Goal: Task Accomplishment & Management: Complete application form

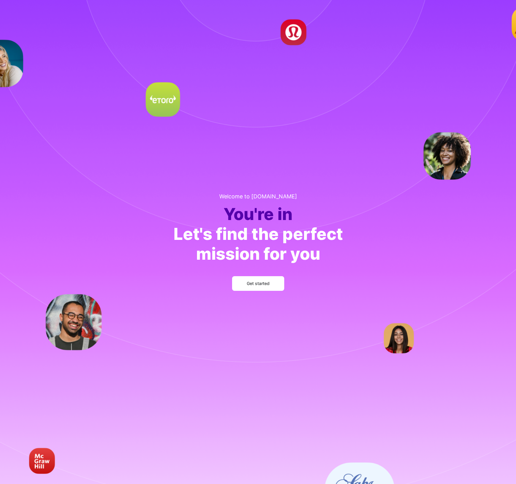
click at [266, 282] on span "Get started" at bounding box center [258, 283] width 23 height 6
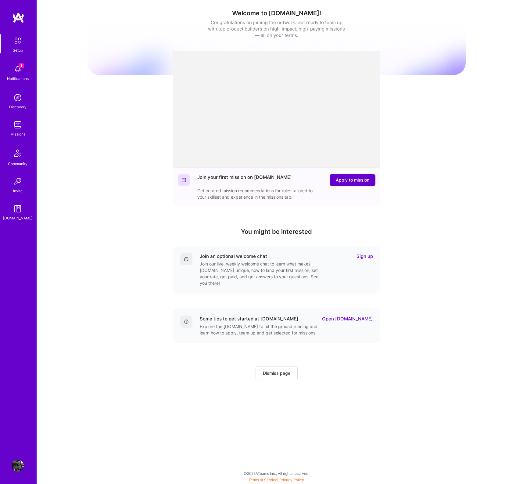
click at [354, 179] on span "Apply to mission" at bounding box center [353, 180] width 34 height 6
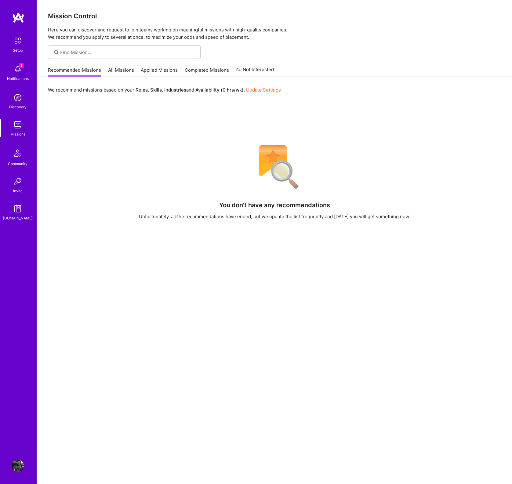
click at [21, 70] on img at bounding box center [18, 69] width 12 height 12
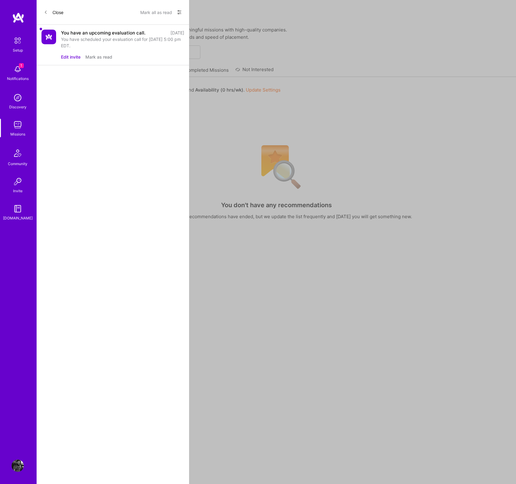
click at [107, 56] on button "Mark as read" at bounding box center [98, 57] width 27 height 6
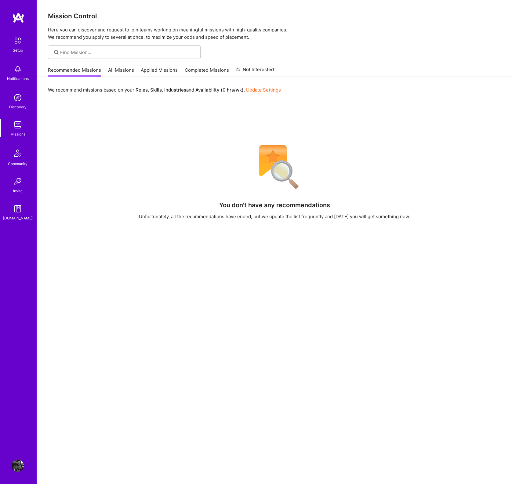
click at [17, 41] on img at bounding box center [17, 40] width 13 height 13
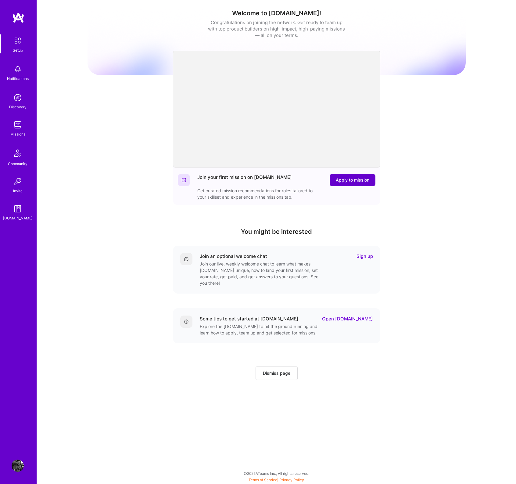
click at [357, 181] on span "Apply to mission" at bounding box center [353, 180] width 34 height 6
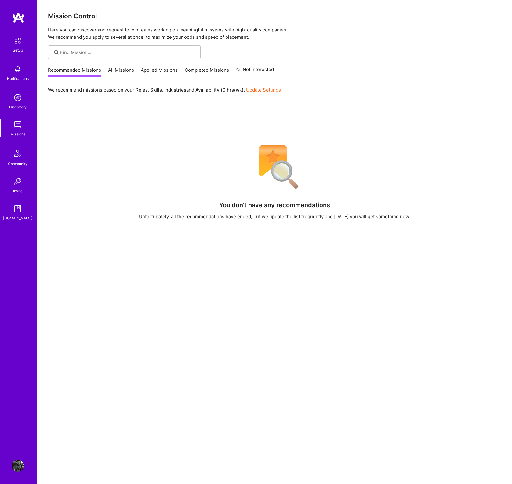
click at [263, 90] on link "Update Settings" at bounding box center [263, 90] width 35 height 6
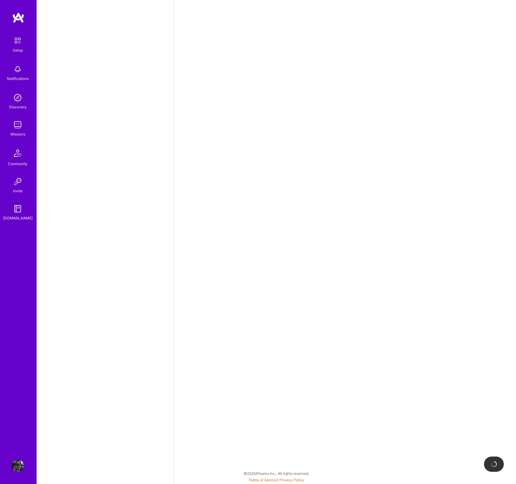
select select "US"
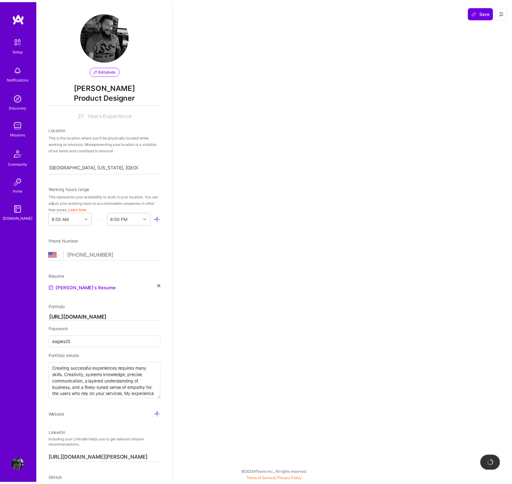
scroll to position [4, 0]
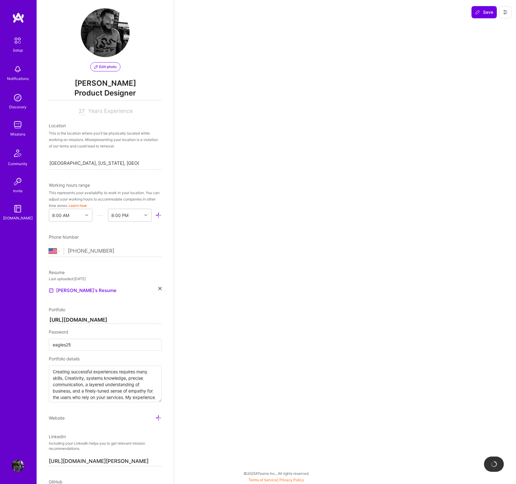
select select "Right Now"
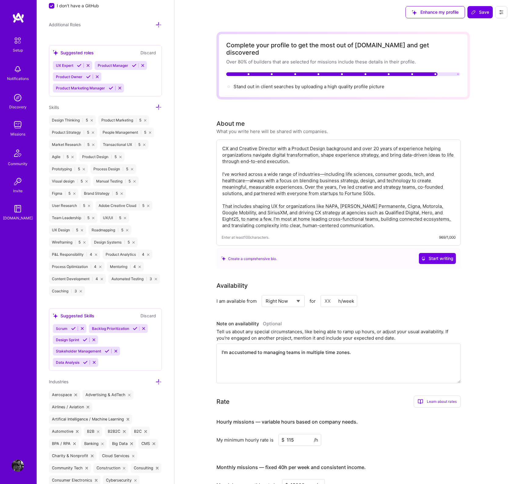
scroll to position [593, 0]
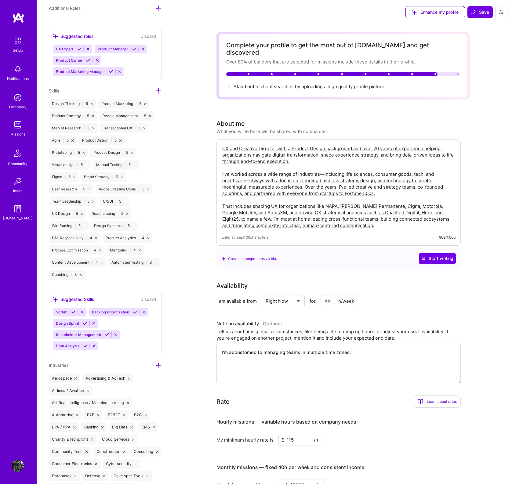
click at [85, 322] on icon at bounding box center [85, 323] width 5 height 5
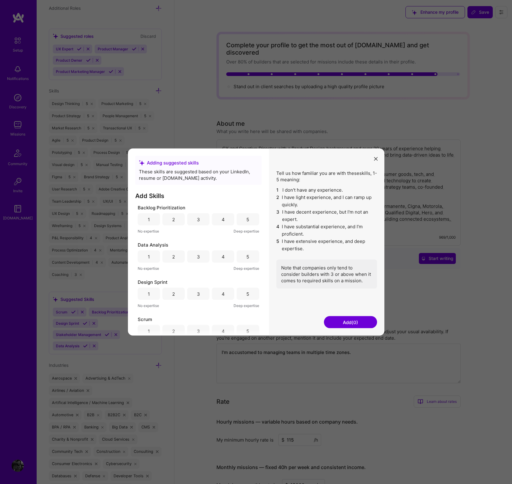
click at [246, 256] on div "5" at bounding box center [247, 256] width 3 height 6
click at [246, 219] on div "5" at bounding box center [247, 219] width 3 height 6
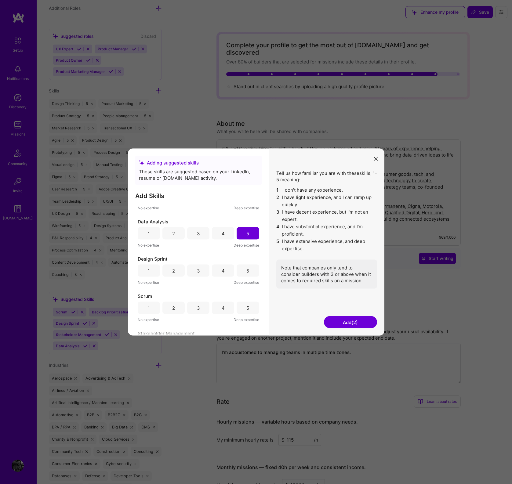
scroll to position [37, 0]
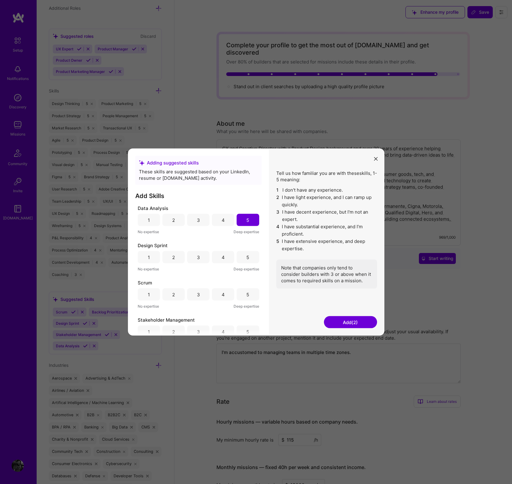
click at [247, 258] on div "5" at bounding box center [247, 257] width 22 height 12
click at [222, 293] on div "4" at bounding box center [222, 294] width 3 height 6
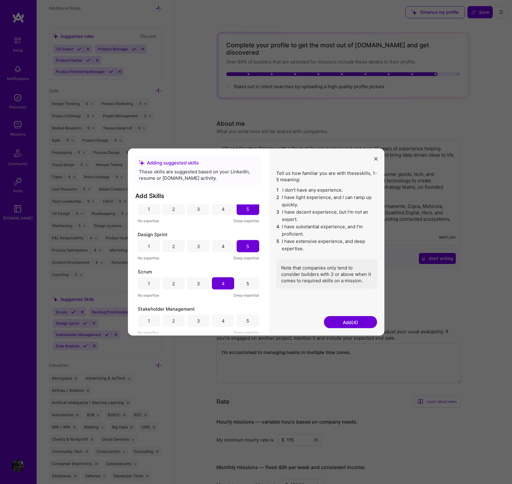
click at [241, 318] on div "5" at bounding box center [247, 320] width 22 height 12
click at [355, 321] on button "Add (5)" at bounding box center [350, 322] width 53 height 12
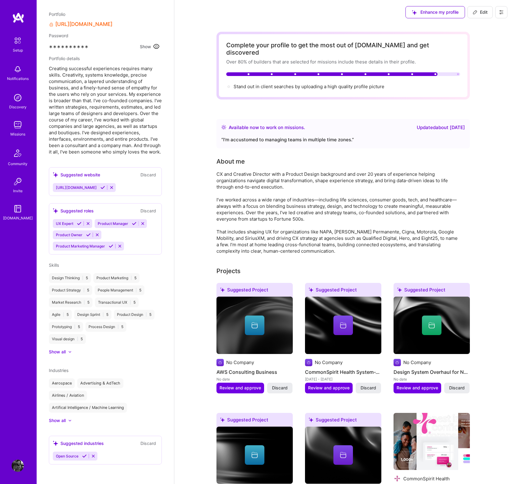
scroll to position [265, 0]
click at [333, 235] on div "CX and Creative Director with a Product Design background and over 20 years of …" at bounding box center [338, 212] width 244 height 83
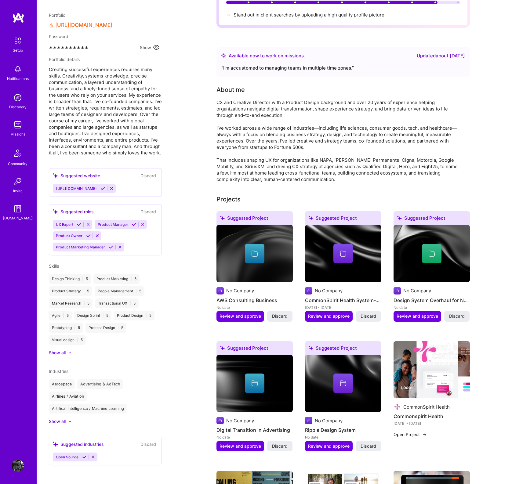
scroll to position [98, 0]
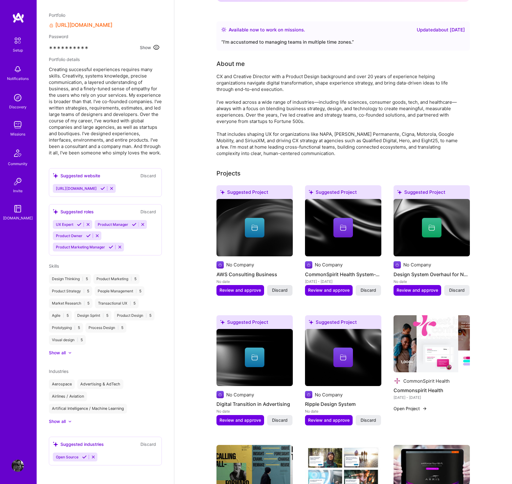
click at [282, 287] on span "Discard" at bounding box center [280, 290] width 16 height 6
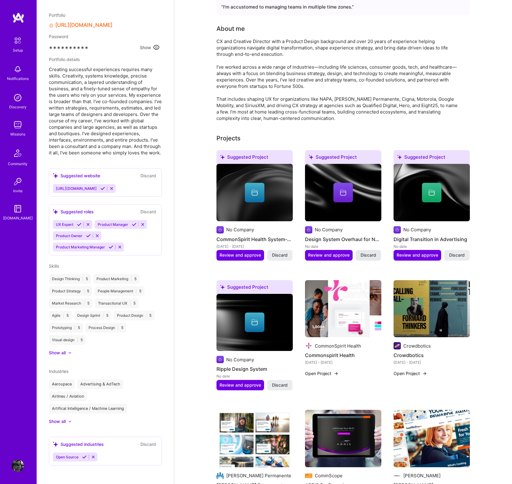
scroll to position [135, 0]
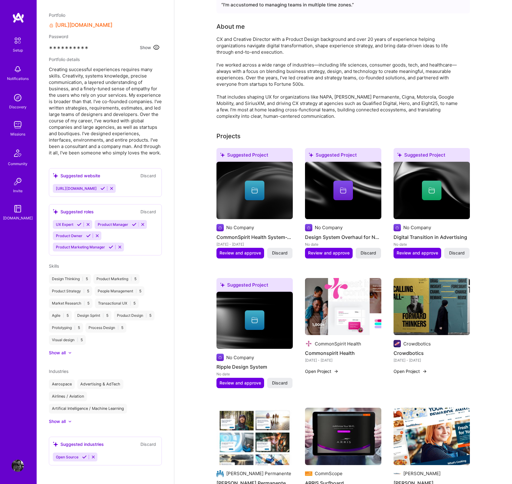
click at [369, 250] on span "Discard" at bounding box center [368, 253] width 16 height 6
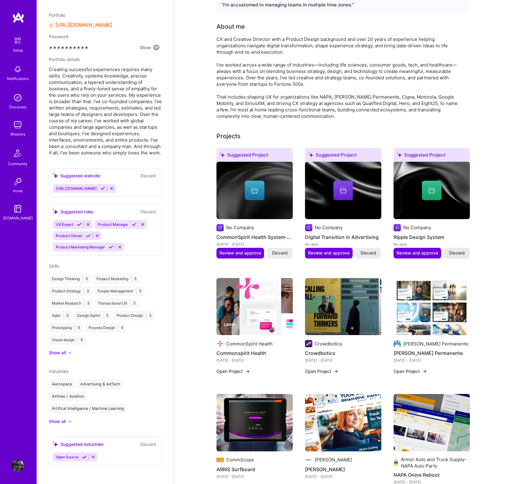
click at [458, 250] on span "Discard" at bounding box center [457, 253] width 16 height 6
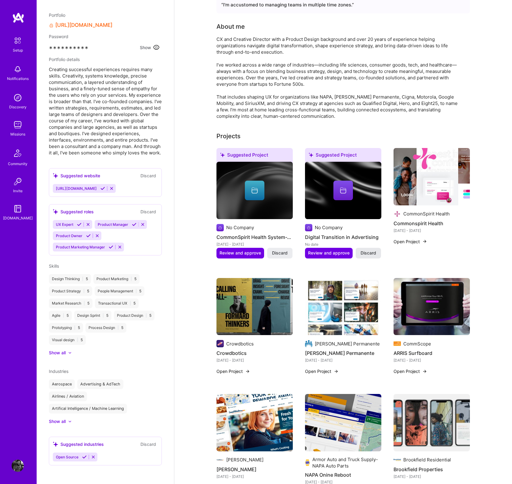
click at [374, 250] on span "Discard" at bounding box center [368, 253] width 16 height 6
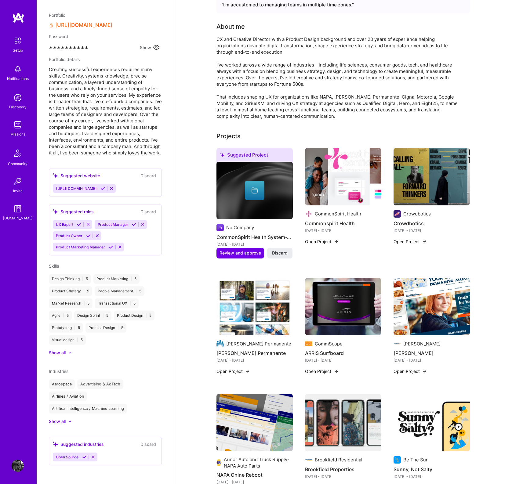
click at [281, 250] on span "Discard" at bounding box center [280, 253] width 16 height 6
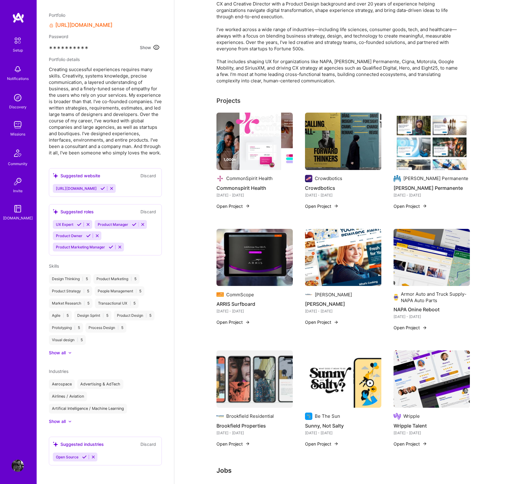
scroll to position [172, 0]
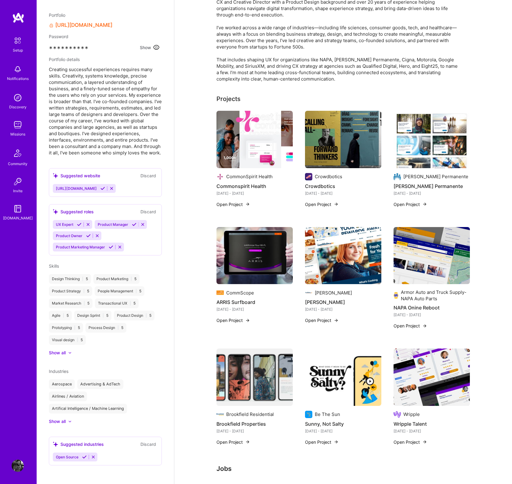
click at [78, 223] on icon at bounding box center [79, 224] width 5 height 5
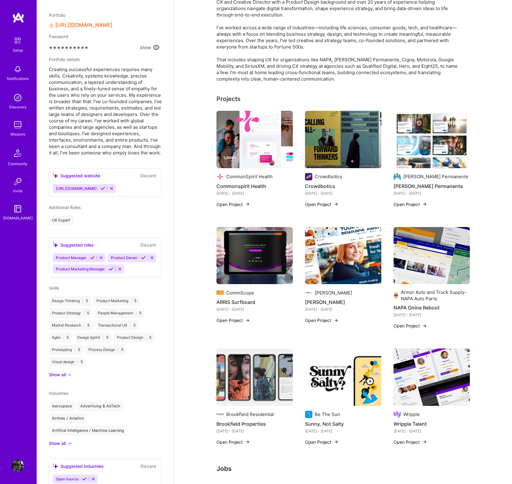
drag, startPoint x: 92, startPoint y: 257, endPoint x: 126, endPoint y: 256, distance: 34.8
click at [127, 256] on div "Product Manager Product Owner Product Marketing Manager" at bounding box center [105, 263] width 105 height 20
click at [110, 271] on icon at bounding box center [111, 269] width 5 height 5
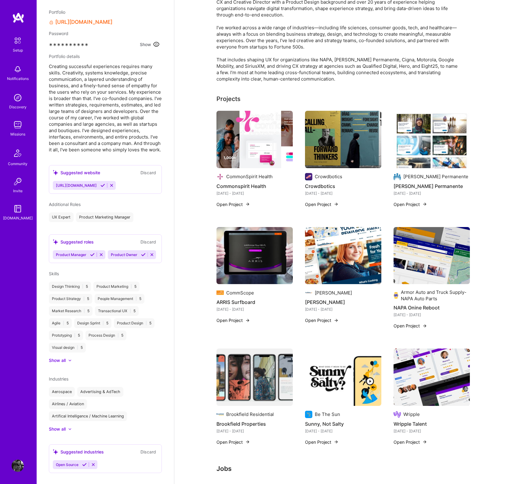
scroll to position [287, 0]
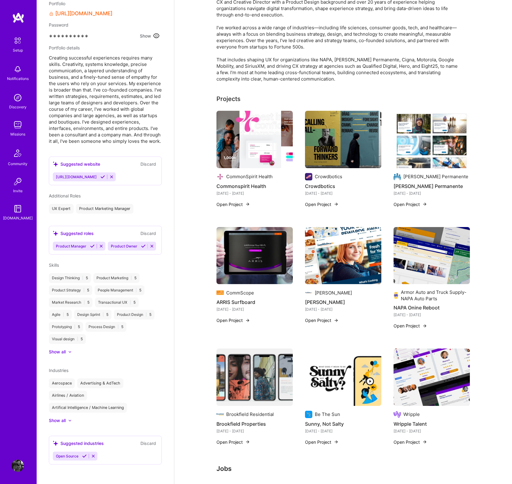
click at [68, 350] on div at bounding box center [67, 352] width 2 height 6
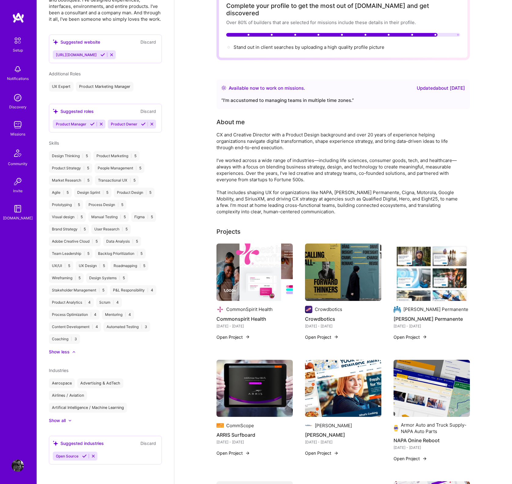
scroll to position [0, 0]
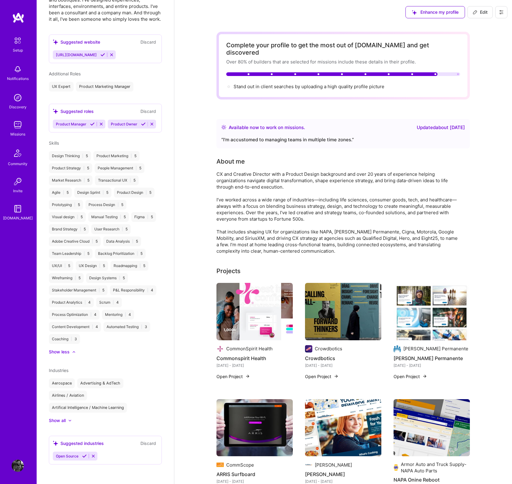
click at [322, 71] on div "Complete your profile to get the most out of A.Team and get discovered Over 80%…" at bounding box center [343, 65] width 234 height 48
drag, startPoint x: 131, startPoint y: 82, endPoint x: 143, endPoint y: 80, distance: 12.4
click at [131, 82] on div "Jon Gifford Product Designer 27 Years Experience Location Philadelphia, Pennsyl…" at bounding box center [105, 242] width 137 height 484
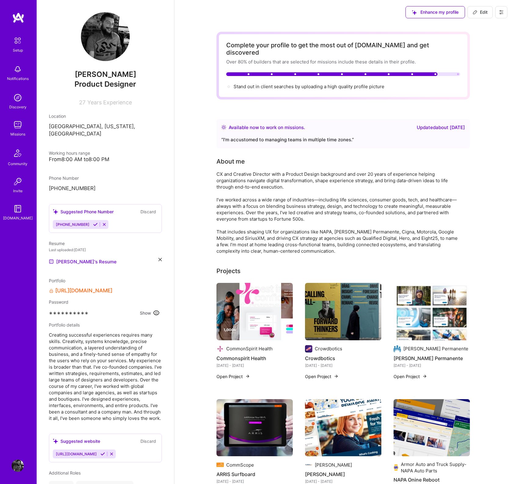
click at [19, 126] on img at bounding box center [18, 125] width 12 height 12
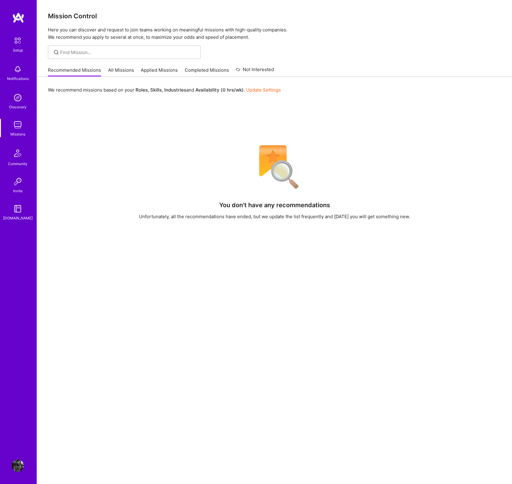
click at [117, 69] on link "All Missions" at bounding box center [121, 72] width 26 height 10
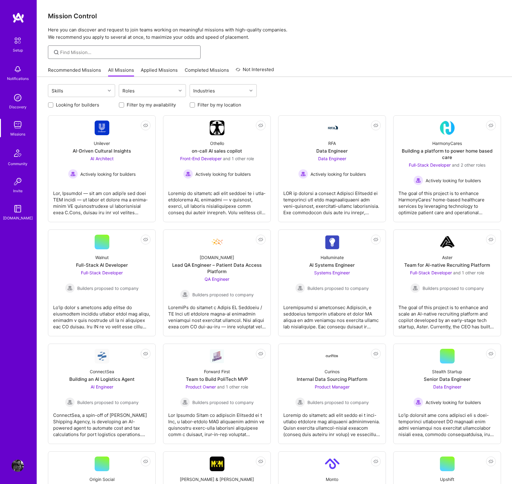
click at [88, 51] on input at bounding box center [128, 52] width 136 height 6
type input "design"
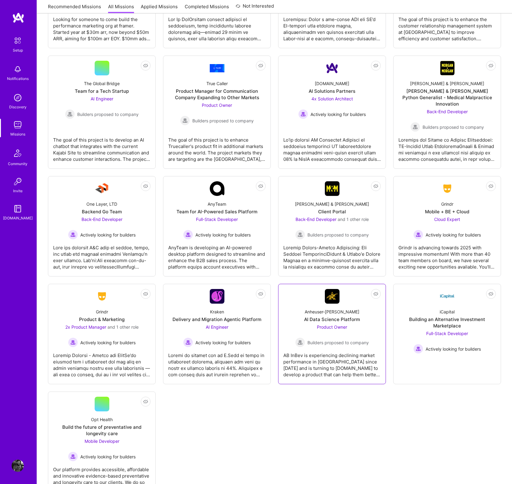
scroll to position [1216, 0]
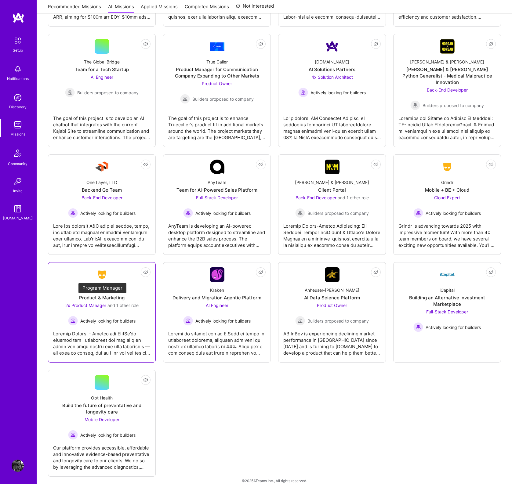
click at [98, 303] on span "2x Product Manager" at bounding box center [85, 305] width 41 height 5
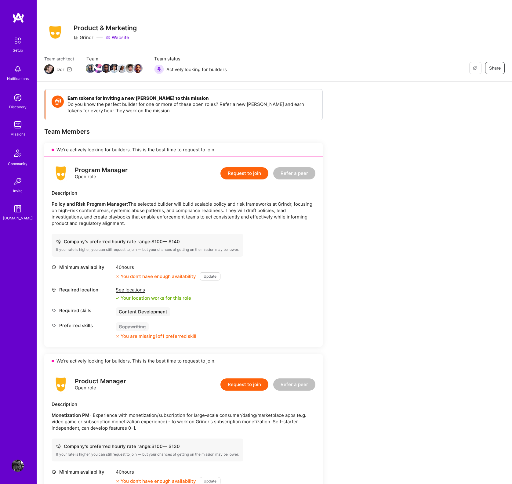
click at [120, 38] on link "Website" at bounding box center [117, 37] width 23 height 6
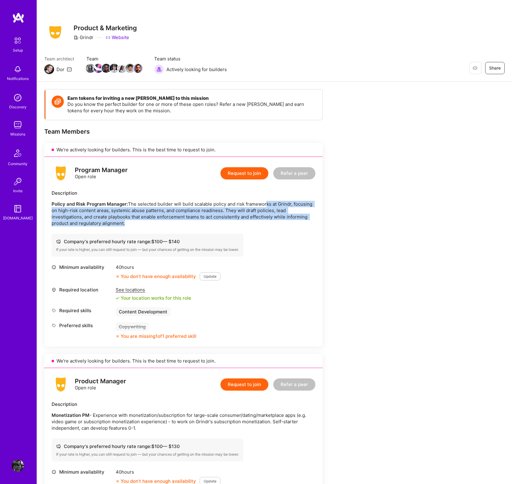
drag, startPoint x: 267, startPoint y: 205, endPoint x: 278, endPoint y: 221, distance: 19.2
click at [278, 221] on p "Policy and Risk Program Manager: The selected builder will build scalable polic…" at bounding box center [184, 214] width 264 height 26
click at [272, 212] on p "Policy and Risk Program Manager: The selected builder will build scalable polic…" at bounding box center [184, 214] width 264 height 26
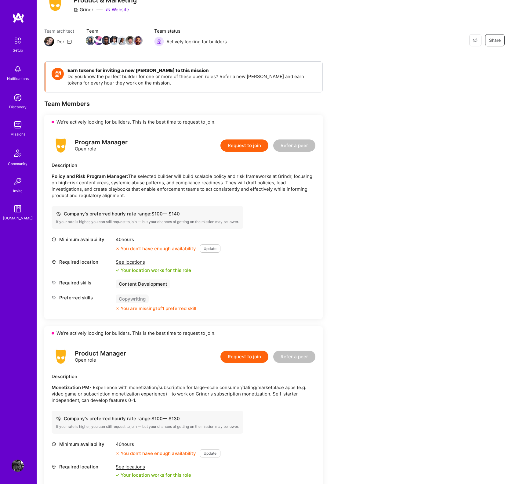
scroll to position [79, 0]
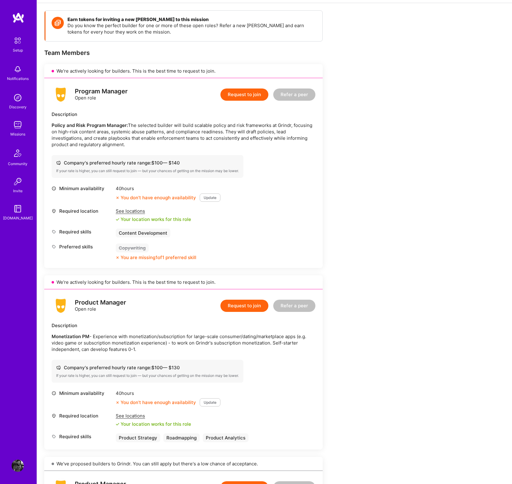
click at [208, 196] on button "Update" at bounding box center [209, 197] width 21 height 8
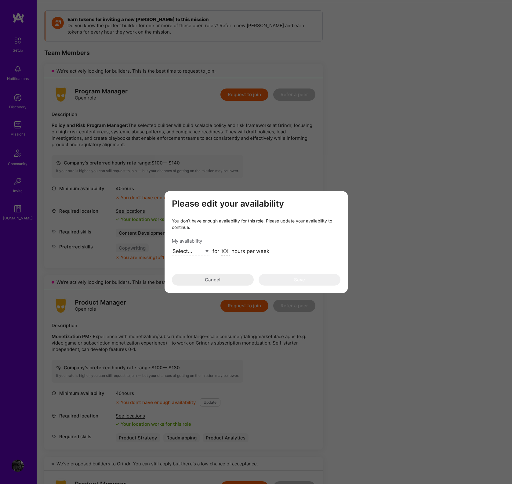
click at [206, 250] on select "Select... Right Now Future Date Not Available" at bounding box center [191, 251] width 38 height 8
select select "Right Now"
click at [172, 247] on select "Select... Right Now Future Date Not Available" at bounding box center [191, 251] width 38 height 8
click at [226, 249] on input "modal" at bounding box center [225, 251] width 9 height 8
type input "40"
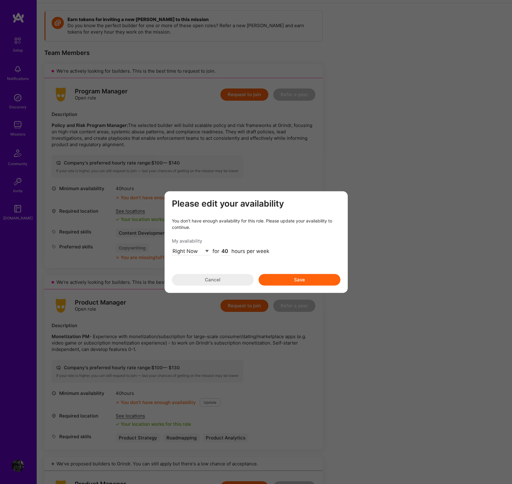
click at [287, 277] on button "Save" at bounding box center [299, 280] width 82 height 12
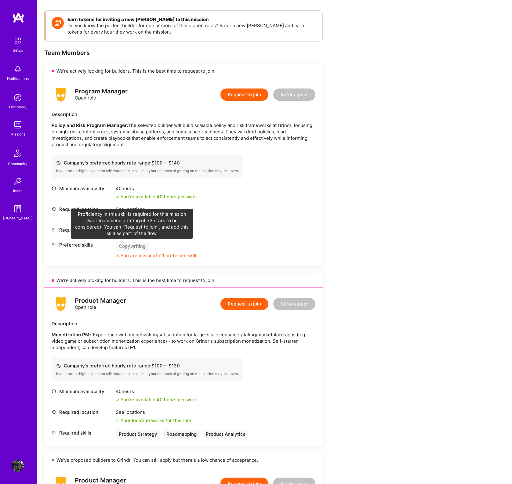
click at [132, 246] on div "Copywriting" at bounding box center [132, 246] width 33 height 9
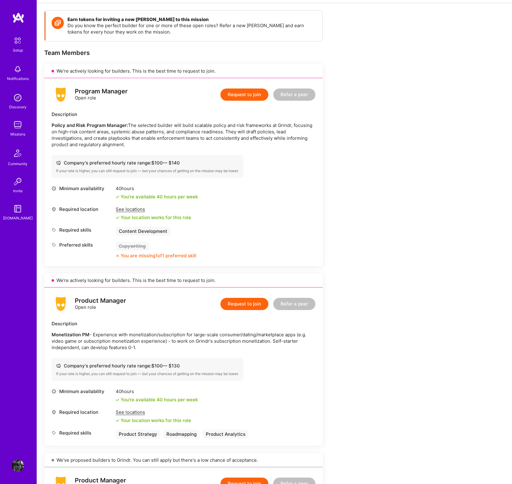
click at [127, 256] on div "You are missing 1 of 1 preferred skill" at bounding box center [158, 255] width 76 height 6
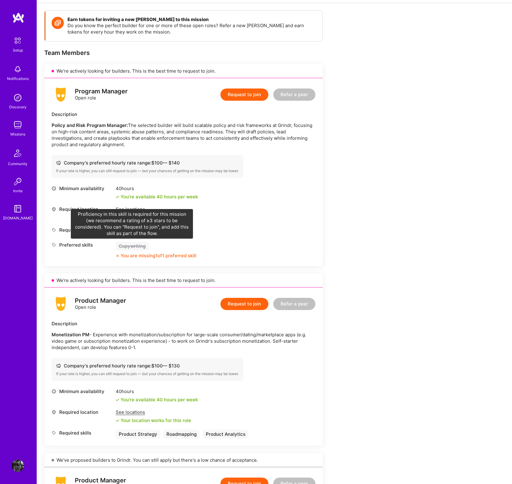
click at [125, 245] on div "Copywriting" at bounding box center [132, 246] width 33 height 9
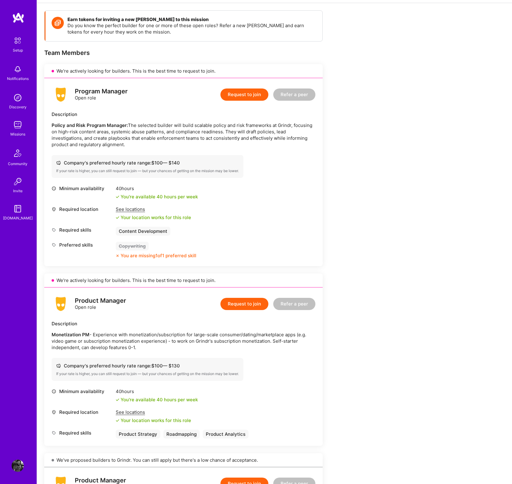
click at [124, 245] on div "Copywriting" at bounding box center [132, 246] width 33 height 9
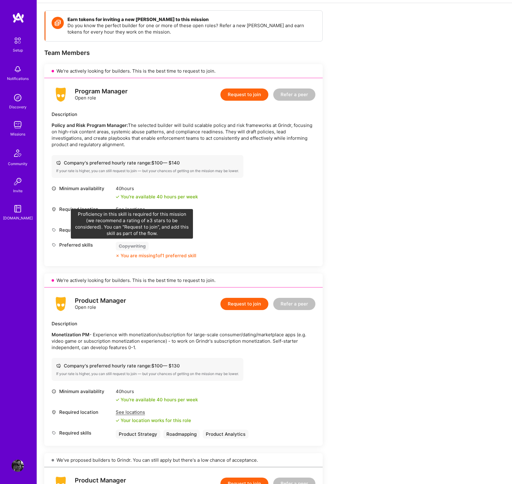
click at [142, 246] on div "Copywriting" at bounding box center [132, 246] width 33 height 9
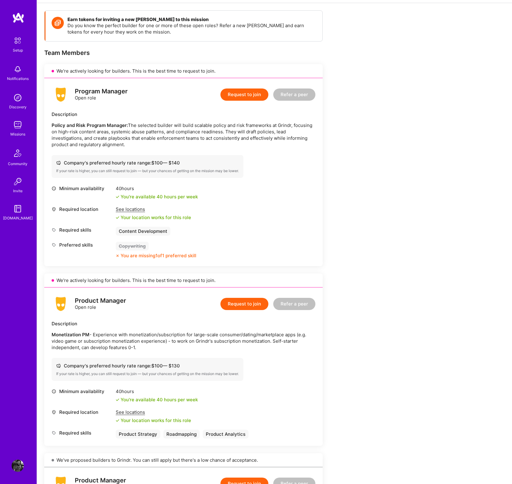
click at [142, 244] on div "Copywriting" at bounding box center [132, 246] width 33 height 9
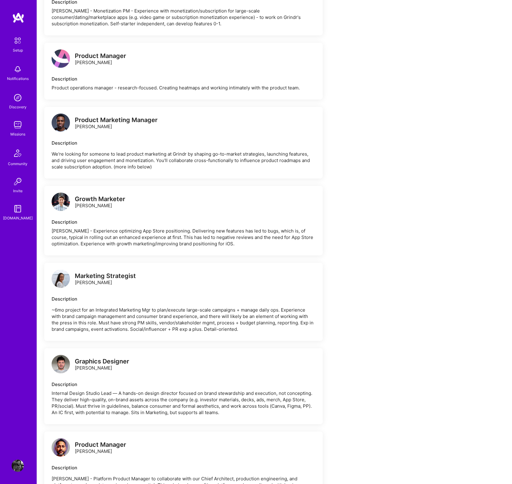
scroll to position [868, 0]
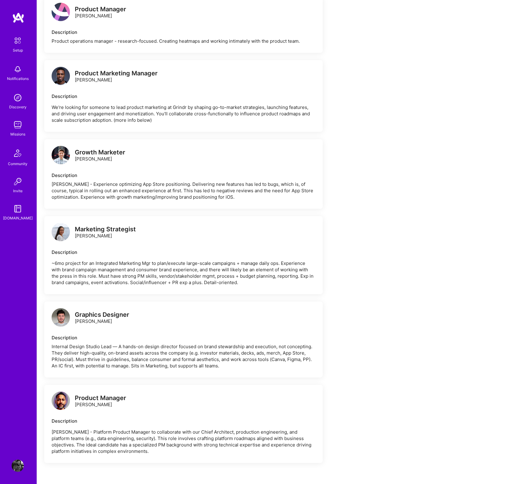
click at [114, 348] on div "Internal Design Studio Lead — A hands-on design director focused on brand stewa…" at bounding box center [184, 356] width 264 height 26
click at [122, 343] on div "Internal Design Studio Lead — A hands-on design director focused on brand stewa…" at bounding box center [184, 356] width 264 height 26
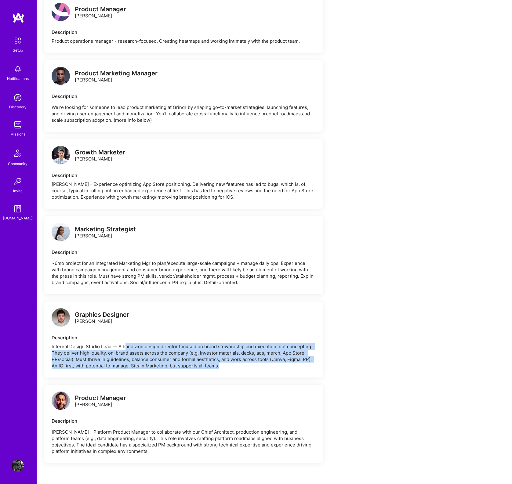
drag, startPoint x: 125, startPoint y: 340, endPoint x: 161, endPoint y: 365, distance: 43.8
click at [161, 365] on div "Graphics Designer Ford Brinley Description Internal Design Studio Lead — A hand…" at bounding box center [183, 339] width 278 height 76
click at [162, 356] on div "Internal Design Studio Lead — A hands-on design director focused on brand stewa…" at bounding box center [184, 356] width 264 height 26
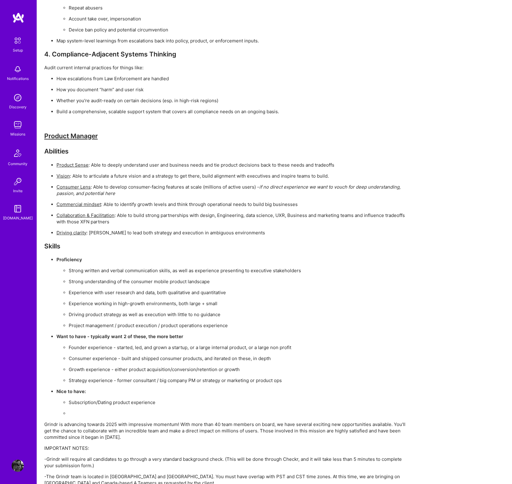
scroll to position [1932, 0]
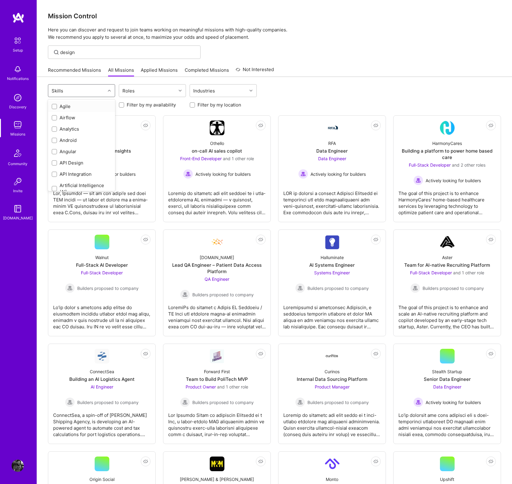
click at [112, 90] on div at bounding box center [109, 91] width 9 height 8
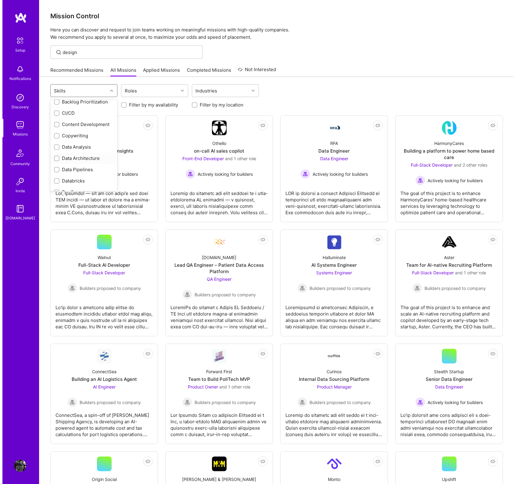
scroll to position [136, 0]
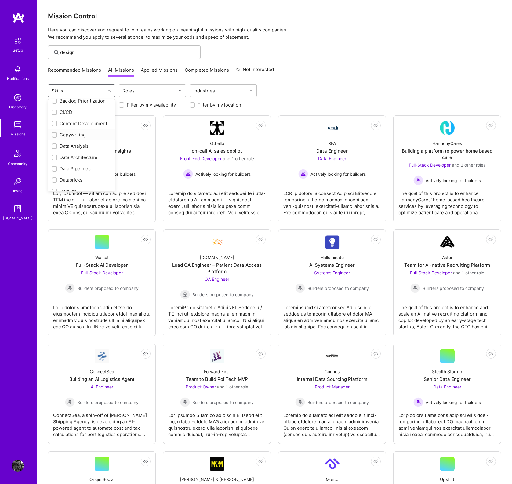
click at [54, 134] on input "checkbox" at bounding box center [55, 135] width 4 height 4
checkbox input "true"
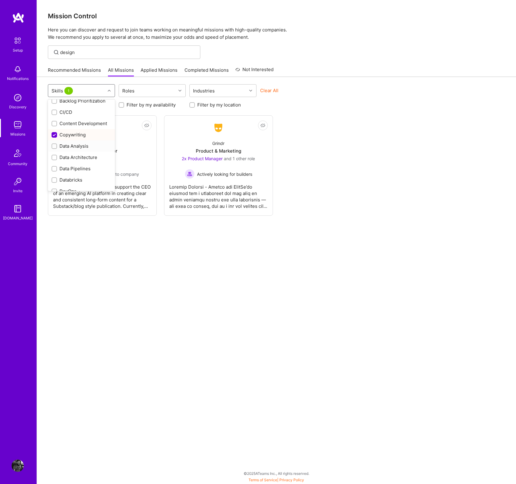
click at [54, 145] on input "checkbox" at bounding box center [55, 146] width 4 height 4
checkbox input "true"
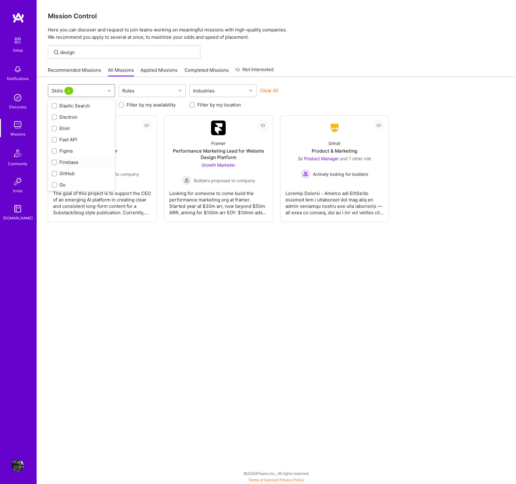
scroll to position [250, 0]
click at [55, 146] on input "checkbox" at bounding box center [55, 145] width 4 height 4
checkbox input "true"
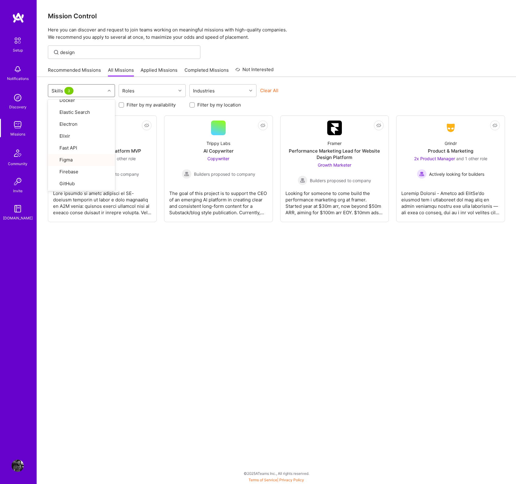
click at [185, 238] on div "option Figma, selected. option Go focused, 29 of 80. 80 results available. Use …" at bounding box center [276, 270] width 479 height 387
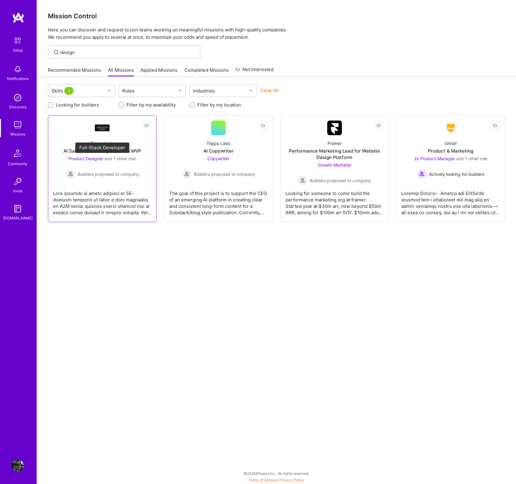
click at [97, 159] on span "Product Designer" at bounding box center [86, 158] width 35 height 5
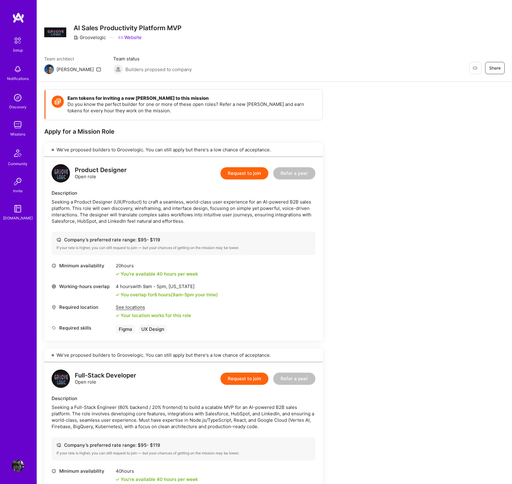
click at [245, 172] on button "Request to join" at bounding box center [244, 173] width 48 height 12
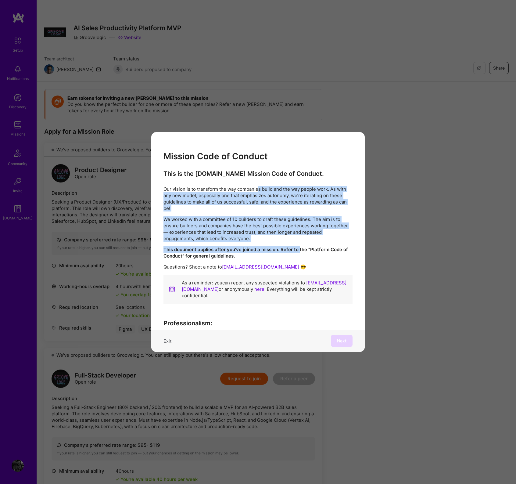
drag, startPoint x: 262, startPoint y: 193, endPoint x: 300, endPoint y: 253, distance: 71.2
click at [300, 253] on div "This is the A.Team Mission Code of Conduct. Our vision is to transform the way …" at bounding box center [258, 241] width 189 height 142
click at [297, 234] on p "We worked with a committee of 10 builders to draft these guidelines. The aim is…" at bounding box center [258, 229] width 189 height 26
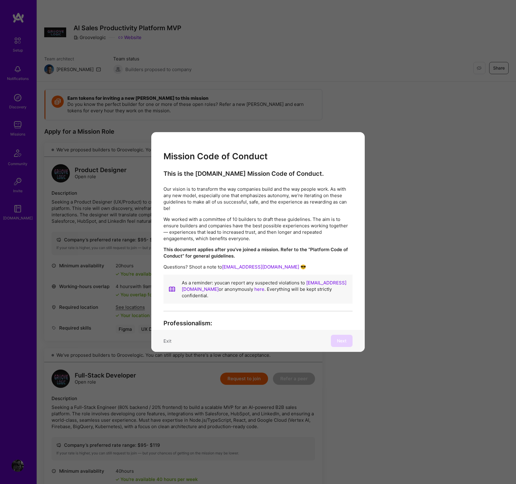
drag, startPoint x: 279, startPoint y: 334, endPoint x: 212, endPoint y: 341, distance: 68.1
click at [273, 335] on div "Exit Next" at bounding box center [258, 341] width 214 height 22
click at [181, 336] on div "Exit Next" at bounding box center [258, 341] width 214 height 22
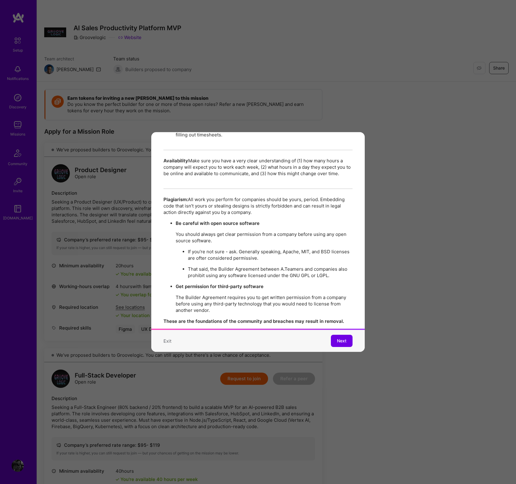
scroll to position [1081, 0]
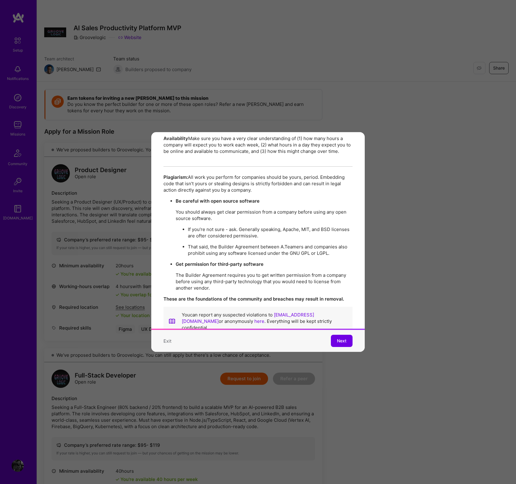
click at [345, 336] on button "Next" at bounding box center [342, 341] width 22 height 12
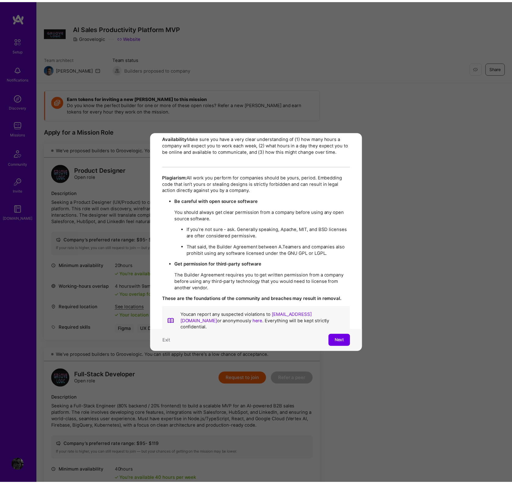
scroll to position [30, 0]
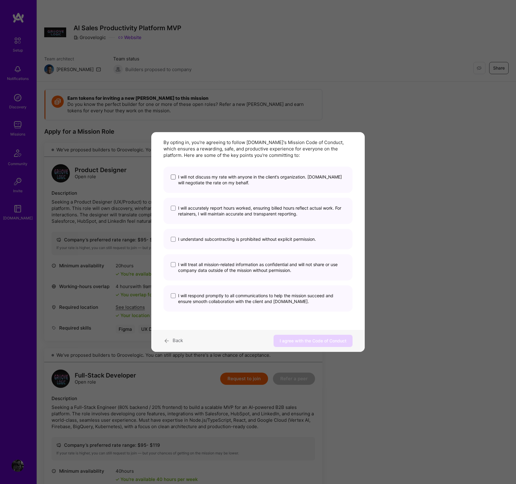
click at [173, 176] on span "modal" at bounding box center [173, 176] width 5 height 5
click at [0, 0] on input "I will not discuss my rate with anyone in the client’s organization. A.Team wil…" at bounding box center [0, 0] width 0 height 0
click at [173, 207] on span "modal" at bounding box center [173, 208] width 5 height 5
click at [0, 0] on input "I will accurately report hours worked, ensuring billed hours reflect actual wor…" at bounding box center [0, 0] width 0 height 0
click at [173, 238] on span "modal" at bounding box center [173, 239] width 5 height 5
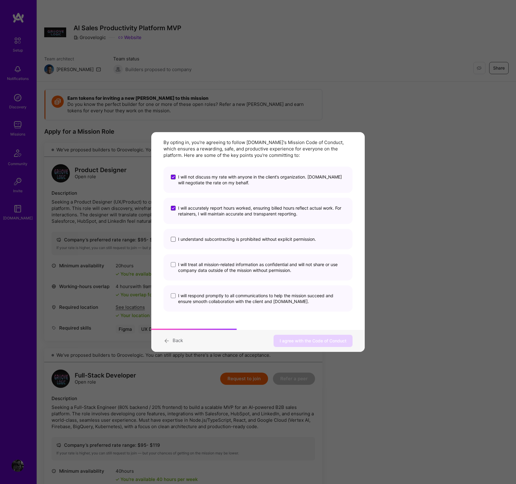
click at [0, 0] on input "I understand subcontracting is prohibited without explicit permission." at bounding box center [0, 0] width 0 height 0
click at [174, 262] on span "modal" at bounding box center [173, 264] width 5 height 5
click at [0, 0] on input "I will treat all mission-related information as confidential and will not share…" at bounding box center [0, 0] width 0 height 0
click at [174, 296] on span "modal" at bounding box center [173, 295] width 5 height 5
click at [0, 0] on input "I will respond promptly to all communications to help the mission succeed and e…" at bounding box center [0, 0] width 0 height 0
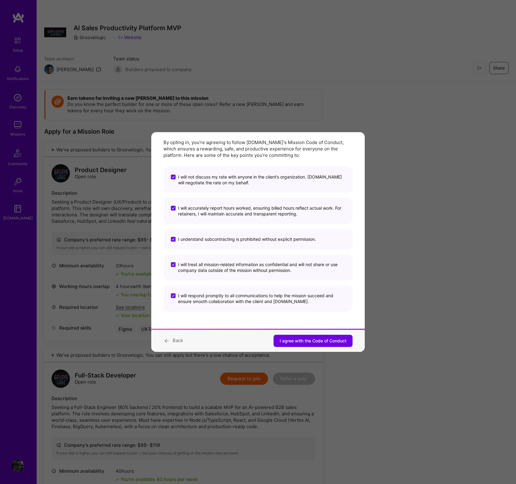
click at [311, 341] on span "I agree with the Code of Conduct" at bounding box center [313, 341] width 67 height 6
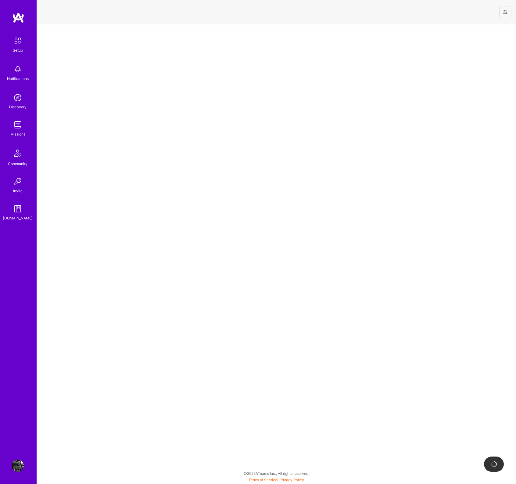
select select "US"
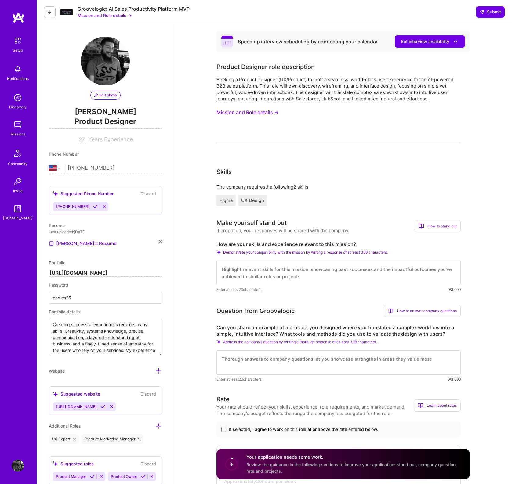
click at [230, 268] on textarea at bounding box center [338, 273] width 244 height 24
drag, startPoint x: 329, startPoint y: 271, endPoint x: 351, endPoint y: 270, distance: 22.0
click at [329, 271] on textarea "I have end-to-end product design experience for Motorola, NAPA, and" at bounding box center [338, 273] width 244 height 24
click at [419, 268] on textarea "I have end-to-end product design experience for organizations like Motorola, NA…" at bounding box center [338, 273] width 244 height 24
type textarea "I have end-to-end product design experience for organizations like Motorola, NA…"
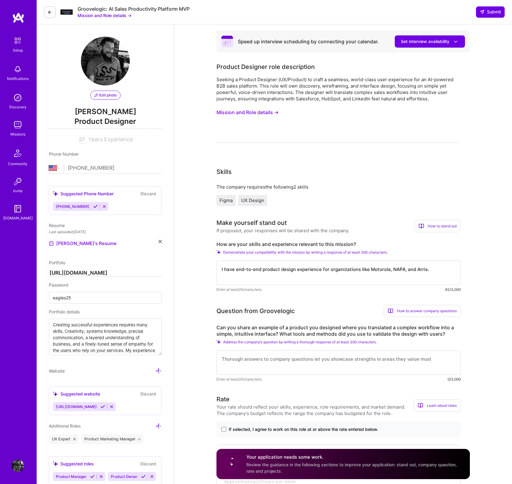
click at [253, 357] on textarea at bounding box center [338, 362] width 244 height 24
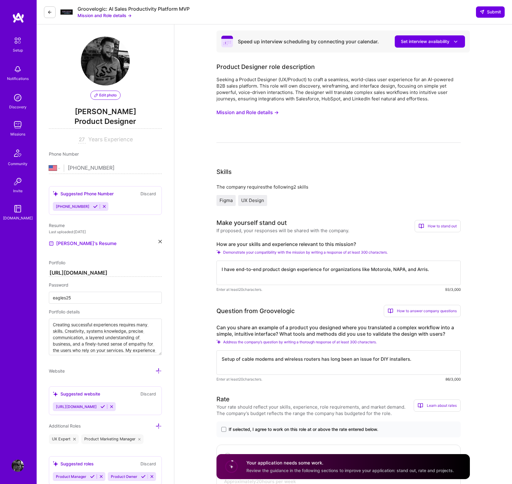
drag, startPoint x: 228, startPoint y: 358, endPoint x: 232, endPoint y: 359, distance: 3.4
click at [228, 358] on textarea "Setup of cable modems and wireless routers has long been an issue for DIY insta…" at bounding box center [338, 362] width 244 height 24
drag, startPoint x: 233, startPoint y: 355, endPoint x: 236, endPoint y: 357, distance: 3.3
click at [233, 355] on textarea "Set-up of cable modems and wireless routers has long been an issue for DIY inst…" at bounding box center [338, 362] width 244 height 24
drag, startPoint x: 233, startPoint y: 359, endPoint x: 220, endPoint y: 359, distance: 13.7
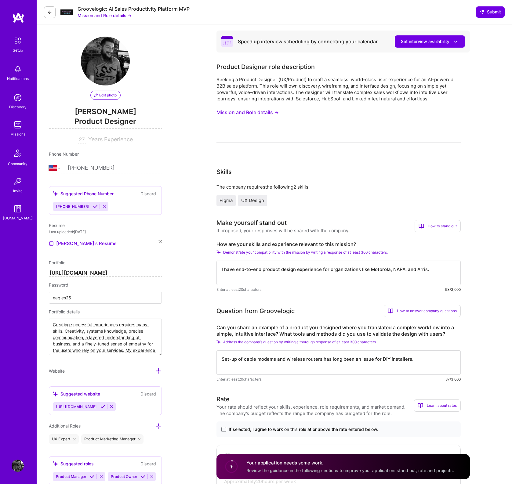
click at [219, 359] on textarea "Set-up of cable modems and wireless routers has long been an issue for DIY inst…" at bounding box center [338, 362] width 244 height 24
click at [231, 359] on textarea "Set-up of cable modems and wireless routers has long been an issue for DIY inst…" at bounding box center [338, 362] width 244 height 24
drag, startPoint x: 273, startPoint y: 360, endPoint x: 279, endPoint y: 359, distance: 6.2
click at [273, 360] on textarea "Setup of cable modems and wireless routers has long been an issue for DIY insta…" at bounding box center [338, 362] width 244 height 24
click at [315, 359] on textarea "Setup of cable modem and wireless routers has long been an issue for DIY instal…" at bounding box center [338, 362] width 244 height 24
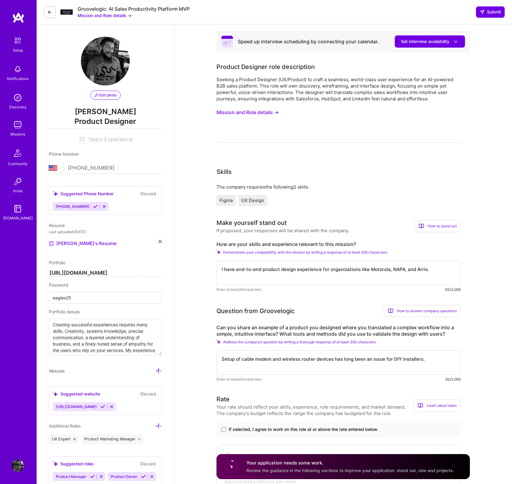
click at [426, 359] on textarea "Setup of cable modem and wireless router devices has long been an issue for DIY…" at bounding box center [338, 362] width 244 height 24
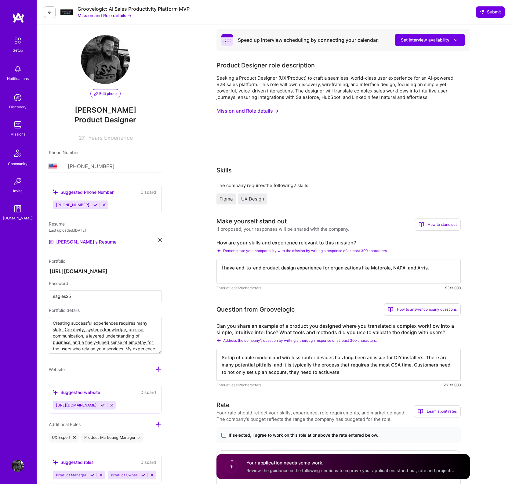
click at [327, 373] on textarea "Setup of cable modem and wireless router devices has long been an issue for DIY…" at bounding box center [338, 365] width 244 height 32
click at [353, 373] on textarea "Setup of cable modem and wireless router devices has long been an issue for DIY…" at bounding box center [338, 365] width 244 height 32
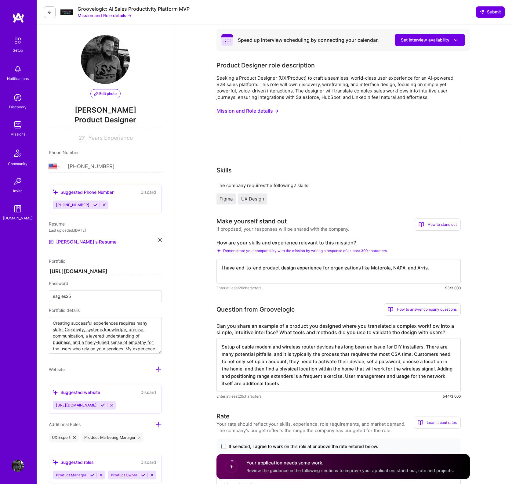
click at [253, 384] on textarea "Setup of cable modem and wireless router devices has long been an issue for DIY…" at bounding box center [338, 365] width 244 height 54
click at [299, 382] on textarea "Setup of cable modem and wireless router devices has long been an issue for DIY…" at bounding box center [338, 365] width 244 height 54
click at [308, 361] on textarea "Setup of cable modem and wireless router devices has long been an issue for DIY…" at bounding box center [338, 365] width 244 height 54
drag, startPoint x: 314, startPoint y: 362, endPoint x: 298, endPoint y: 362, distance: 16.2
click at [298, 362] on textarea "Setup of cable modem and wireless router devices has long been an issue for DIY…" at bounding box center [338, 365] width 244 height 54
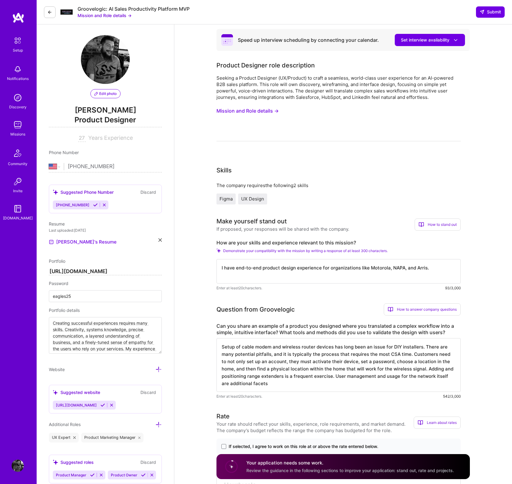
click at [354, 361] on textarea "Setup of cable modem and wireless router devices has long been an issue for DIY…" at bounding box center [338, 365] width 244 height 54
click at [329, 361] on textarea "Setup of cable modem and wireless router devices has long been an issue for DIY…" at bounding box center [338, 365] width 244 height 54
click at [309, 362] on textarea "Setup of cable modem and wireless router devices has long been an issue for DIY…" at bounding box center [338, 365] width 244 height 54
drag, startPoint x: 311, startPoint y: 361, endPoint x: 314, endPoint y: 361, distance: 3.1
click at [311, 361] on textarea "Setup of cable modem and wireless router devices has long been an issue for DIY…" at bounding box center [338, 365] width 244 height 54
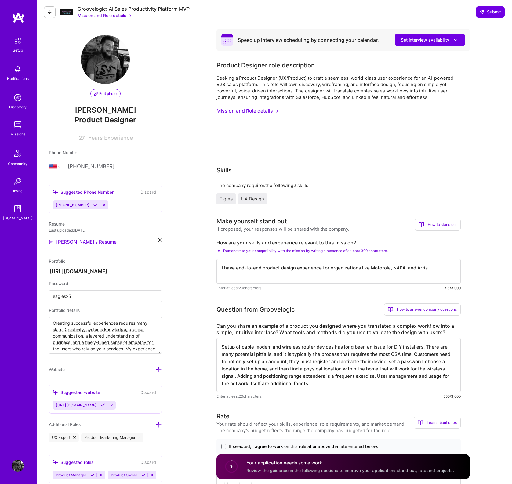
click at [397, 361] on textarea "Setup of cable modem and wireless router devices has long been an issue for DIY…" at bounding box center [338, 365] width 244 height 54
drag, startPoint x: 285, startPoint y: 362, endPoint x: 301, endPoint y: 362, distance: 16.5
click at [285, 362] on textarea "Setup of cable modem and wireless router devices has long been an issue for DIY…" at bounding box center [338, 365] width 244 height 54
click at [309, 362] on textarea "Setup of cable modem and wireless router devices has long been an issue for DIY…" at bounding box center [338, 365] width 244 height 54
drag, startPoint x: 300, startPoint y: 362, endPoint x: 357, endPoint y: 363, distance: 57.1
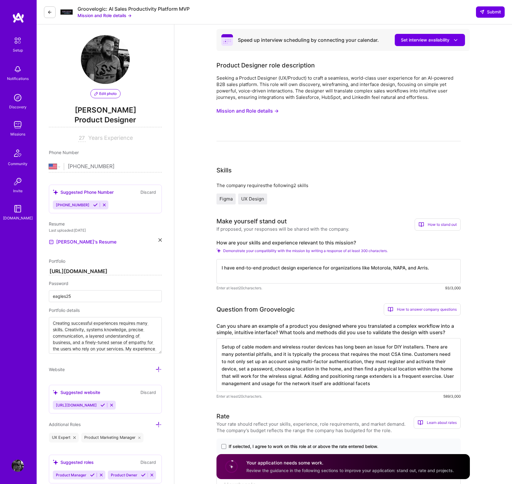
click at [357, 363] on textarea "Setup of cable modem and wireless router devices has long been an issue for DIY…" at bounding box center [338, 365] width 244 height 54
click at [335, 361] on textarea "Setup of cable modem and wireless router devices has long been an issue for DIY…" at bounding box center [338, 365] width 244 height 54
click at [310, 368] on textarea "Setup of cable modem and wireless router devices has long been an issue for DIY…" at bounding box center [338, 365] width 244 height 54
click at [326, 369] on textarea "Setup of cable modem and wireless router devices has long been an issue for DIY…" at bounding box center [338, 365] width 244 height 54
drag, startPoint x: 266, startPoint y: 368, endPoint x: 283, endPoint y: 369, distance: 16.8
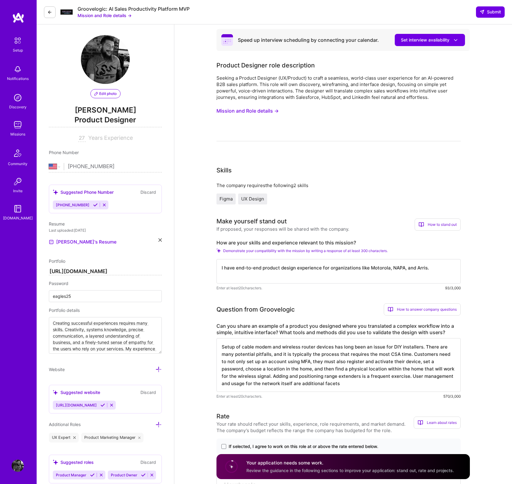
click at [283, 369] on textarea "Setup of cable modem and wireless router devices has long been an issue for DIY…" at bounding box center [338, 365] width 244 height 54
drag, startPoint x: 253, startPoint y: 368, endPoint x: 290, endPoint y: 368, distance: 36.9
click at [290, 368] on textarea "Setup of cable modem and wireless router devices has long been an issue for DIY…" at bounding box center [338, 365] width 244 height 54
drag, startPoint x: 385, startPoint y: 369, endPoint x: 429, endPoint y: 370, distance: 43.9
click at [421, 369] on textarea "Setup of cable modem and wireless router devices has long been an issue for DIY…" at bounding box center [338, 365] width 244 height 54
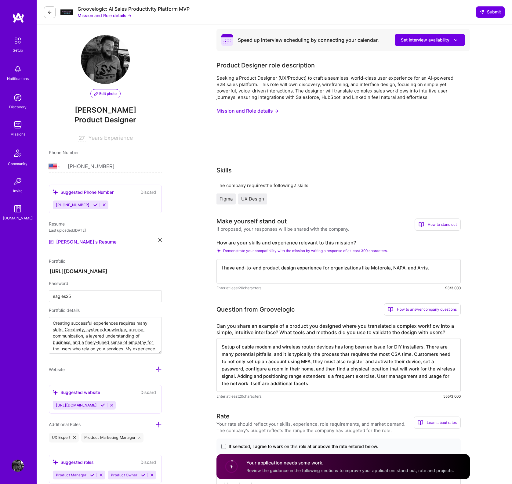
click at [349, 381] on textarea "Setup of cable modem and wireless router devices has long been an issue for DIY…" at bounding box center [338, 365] width 244 height 54
drag, startPoint x: 329, startPoint y: 384, endPoint x: 291, endPoint y: 383, distance: 38.1
click at [291, 383] on textarea "Setup of cable modem and wireless router devices has long been an issue for DIY…" at bounding box center [338, 365] width 244 height 54
drag, startPoint x: 291, startPoint y: 383, endPoint x: 306, endPoint y: 383, distance: 15.3
click at [306, 383] on textarea "Setup of cable modem and wireless router devices has long been an issue for DIY…" at bounding box center [338, 365] width 244 height 54
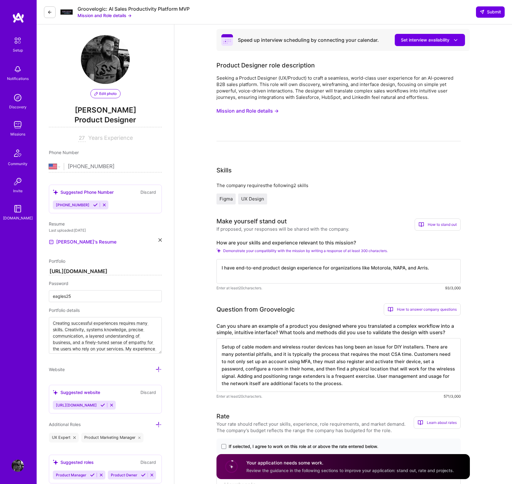
drag, startPoint x: 332, startPoint y: 384, endPoint x: 329, endPoint y: 384, distance: 3.4
click at [329, 384] on textarea "Setup of cable modem and wireless router devices has long been an issue for DIY…" at bounding box center [338, 365] width 244 height 54
click at [375, 384] on textarea "Setup of cable modem and wireless router devices has long been an issue for DIY…" at bounding box center [338, 365] width 244 height 54
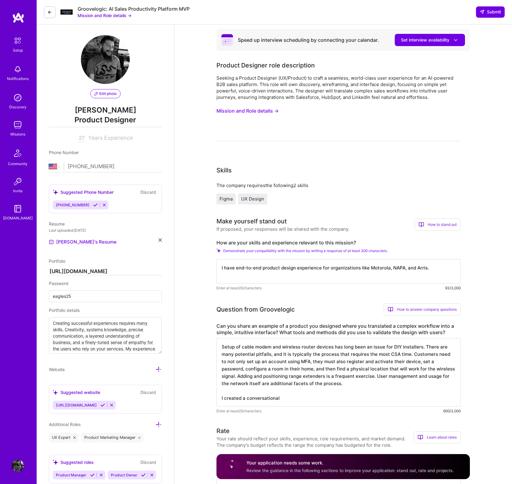
drag, startPoint x: 279, startPoint y: 398, endPoint x: 246, endPoint y: 398, distance: 33.6
click at [246, 398] on textarea "Setup of cable modem and wireless router devices has long been an issue for DIY…" at bounding box center [338, 372] width 244 height 68
type textarea "Setup of cable modem and wireless router devices has long been an issue for DIY…"
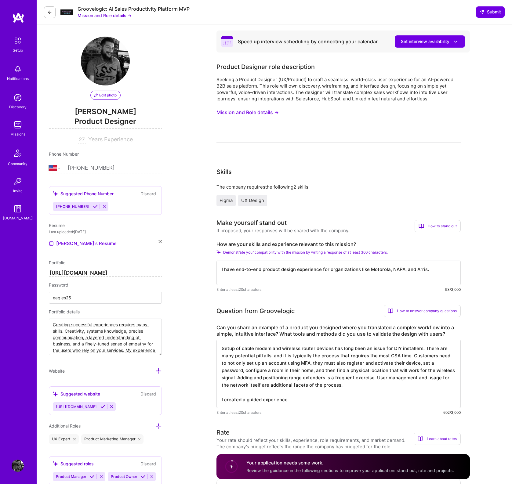
select select "US"
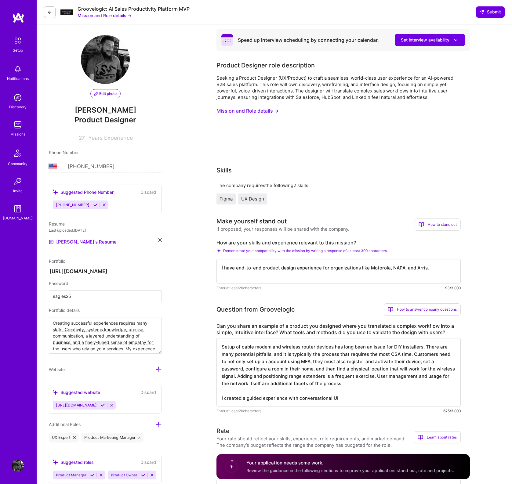
click at [221, 397] on textarea "Setup of cable modem and wireless router devices has long been an issue for DIY…" at bounding box center [338, 372] width 244 height 68
click at [224, 398] on textarea "Setup of cable modem and wireless router devices has long been an issue for DIY…" at bounding box center [338, 372] width 244 height 68
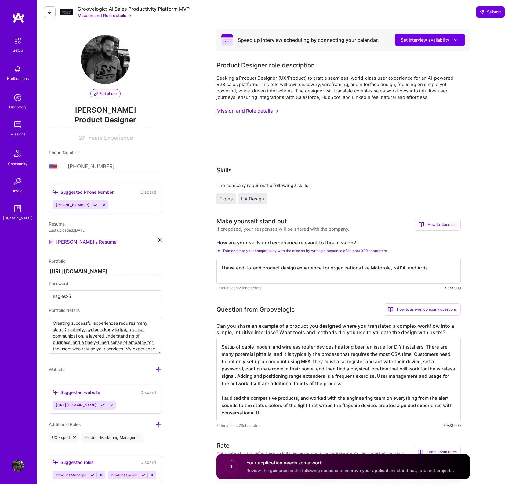
drag, startPoint x: 239, startPoint y: 406, endPoint x: 253, endPoint y: 404, distance: 13.8
click at [239, 406] on textarea "Setup of cable modem and wireless router devices has long been an issue for DIY…" at bounding box center [338, 379] width 244 height 83
click at [436, 398] on textarea "Setup of cable modem and wireless router devices has long been an issue for DIY…" at bounding box center [338, 379] width 244 height 83
click at [253, 406] on textarea "Setup of cable modem and wireless router devices has long been an issue for DIY…" at bounding box center [338, 379] width 244 height 83
drag, startPoint x: 277, startPoint y: 404, endPoint x: 274, endPoint y: 405, distance: 3.1
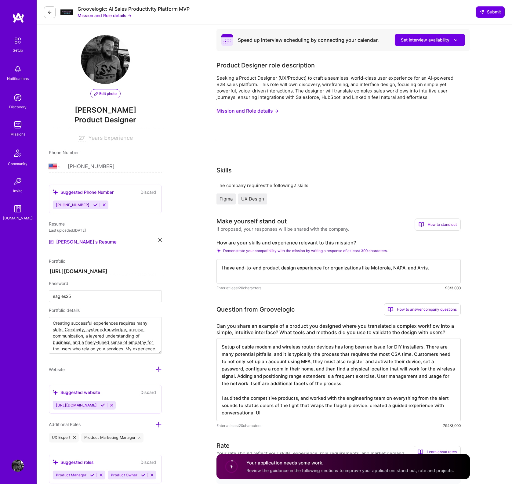
click at [274, 405] on textarea "Setup of cable modem and wireless router devices has long been an issue for DIY…" at bounding box center [338, 379] width 244 height 83
click at [369, 406] on textarea "Setup of cable modem and wireless router devices has long been an issue for DIY…" at bounding box center [338, 379] width 244 height 83
click at [348, 413] on textarea "Setup of cable modem and wireless router devices has long been an issue for DIY…" at bounding box center [338, 379] width 244 height 83
click at [390, 413] on textarea "Setup of cable modem and wireless router devices has long been an issue for DIY…" at bounding box center [338, 379] width 244 height 83
click at [340, 412] on textarea "Setup of cable modem and wireless router devices has long been an issue for DIY…" at bounding box center [338, 379] width 244 height 83
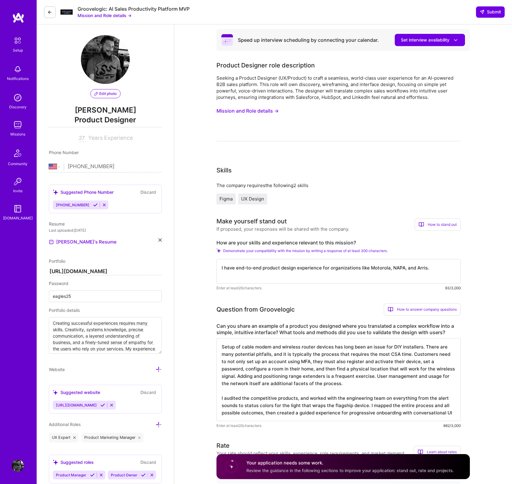
drag, startPoint x: 408, startPoint y: 412, endPoint x: 401, endPoint y: 413, distance: 7.1
click at [401, 413] on textarea "Setup of cable modem and wireless router devices has long been an issue for DIY…" at bounding box center [338, 379] width 244 height 83
click at [282, 418] on textarea "Setup of cable modem and wireless router devices has long been an issue for DIY…" at bounding box center [338, 383] width 244 height 90
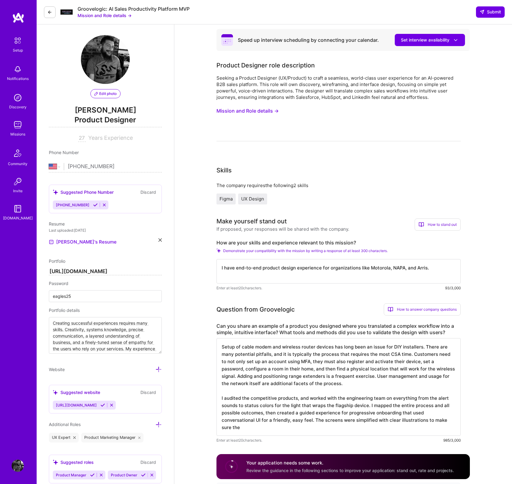
scroll to position [1, 0]
click at [397, 422] on textarea "Setup of cable modem and wireless router devices has long been an issue for DIY…" at bounding box center [338, 387] width 244 height 98
click at [246, 427] on textarea "Setup of cable modem and wireless router devices has long been an issue for DIY…" at bounding box center [338, 387] width 244 height 98
drag, startPoint x: 220, startPoint y: 398, endPoint x: 237, endPoint y: 396, distance: 17.8
click at [220, 398] on textarea "Setup of cable modem and wireless router devices has long been an issue for DIY…" at bounding box center [338, 387] width 244 height 98
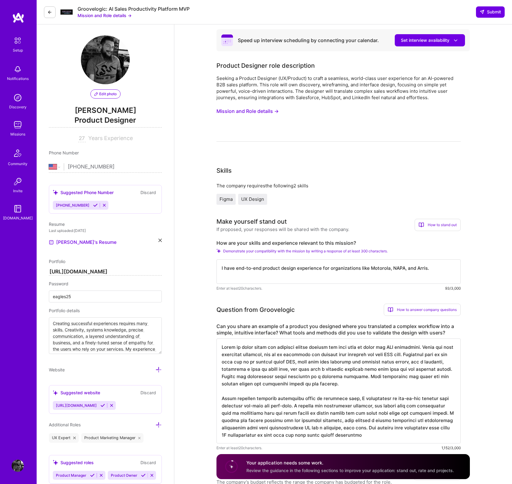
click at [221, 406] on textarea at bounding box center [338, 390] width 244 height 105
drag, startPoint x: 244, startPoint y: 405, endPoint x: 221, endPoint y: 405, distance: 23.2
click at [220, 405] on textarea at bounding box center [338, 390] width 244 height 105
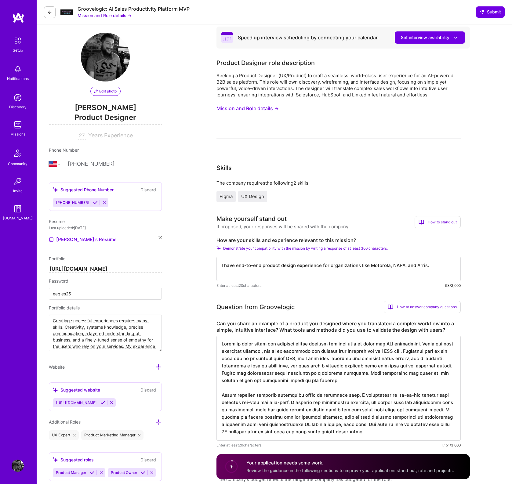
click at [391, 414] on textarea at bounding box center [338, 388] width 244 height 105
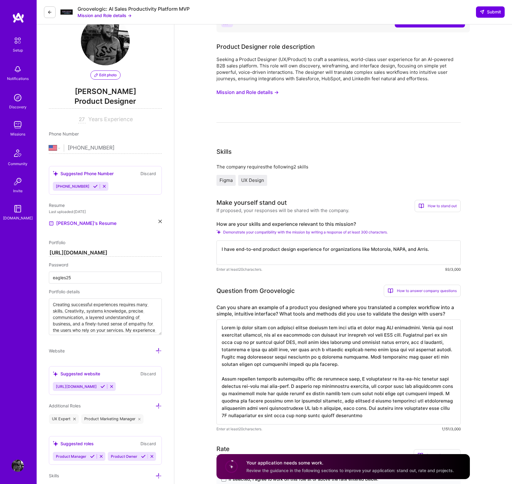
scroll to position [21, 0]
drag, startPoint x: 299, startPoint y: 378, endPoint x: 254, endPoint y: 377, distance: 45.1
click at [254, 378] on textarea at bounding box center [338, 371] width 244 height 105
click at [396, 385] on textarea at bounding box center [338, 371] width 244 height 105
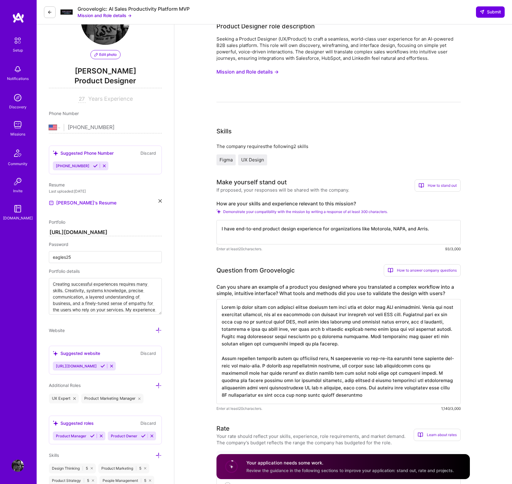
scroll to position [43, 0]
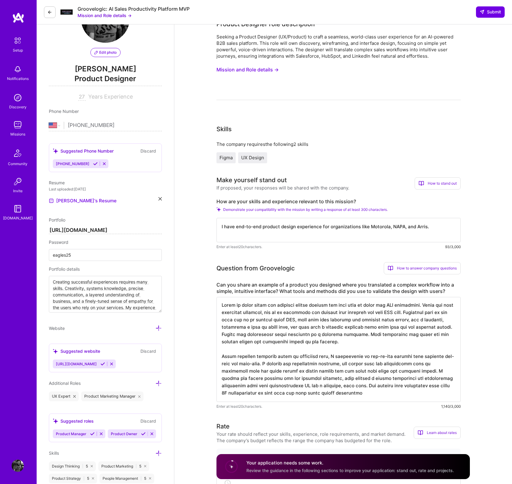
click at [293, 364] on textarea at bounding box center [338, 349] width 244 height 105
click at [362, 365] on textarea at bounding box center [338, 349] width 244 height 105
click at [379, 364] on textarea at bounding box center [338, 349] width 244 height 105
click at [343, 364] on textarea at bounding box center [338, 349] width 244 height 105
click at [438, 365] on textarea at bounding box center [338, 349] width 244 height 105
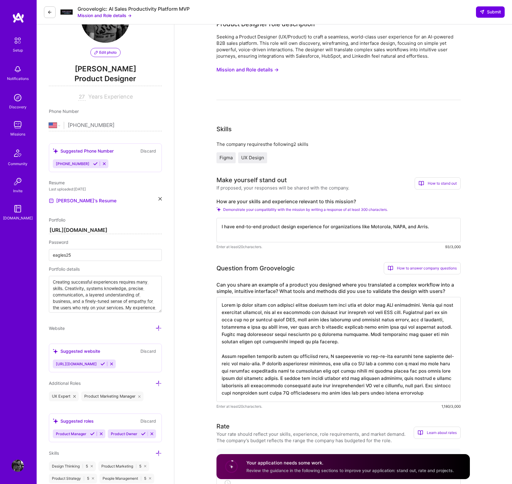
click at [285, 371] on textarea at bounding box center [338, 349] width 244 height 105
click at [370, 371] on textarea at bounding box center [338, 349] width 244 height 105
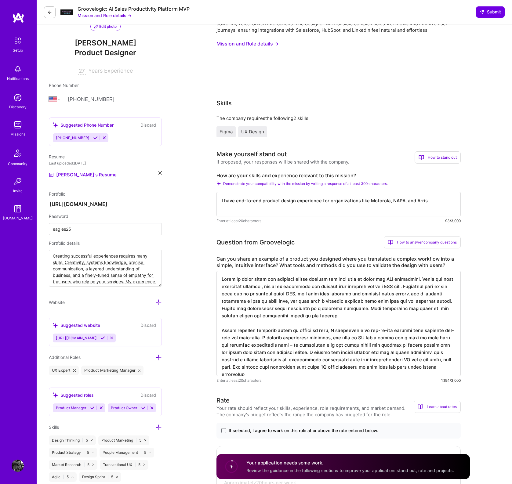
scroll to position [69, 0]
drag, startPoint x: 301, startPoint y: 352, endPoint x: 315, endPoint y: 352, distance: 14.6
click at [301, 352] on textarea at bounding box center [338, 322] width 244 height 105
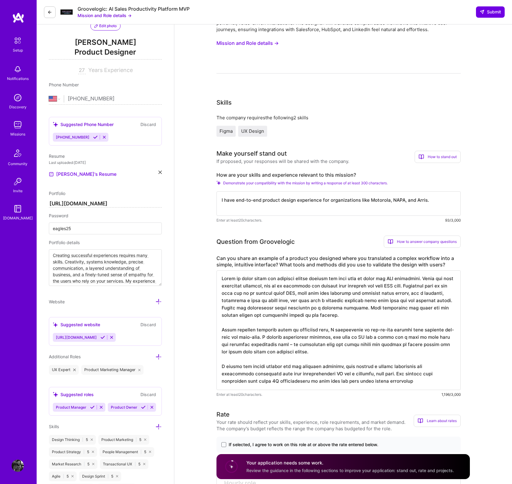
click at [265, 366] on textarea at bounding box center [338, 330] width 244 height 120
drag, startPoint x: 278, startPoint y: 366, endPoint x: 269, endPoint y: 365, distance: 9.5
click at [266, 367] on textarea at bounding box center [338, 330] width 244 height 120
click at [284, 367] on textarea at bounding box center [338, 330] width 244 height 120
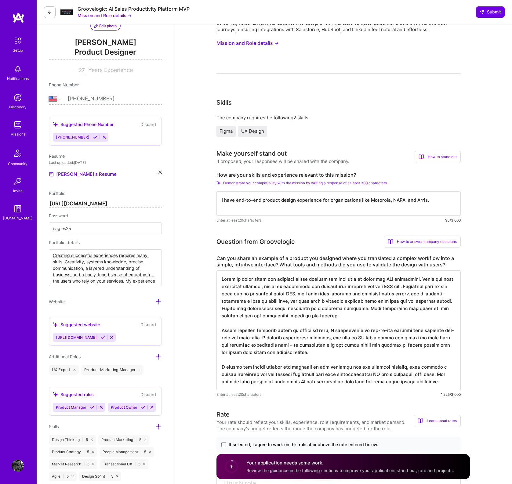
drag, startPoint x: 355, startPoint y: 367, endPoint x: 347, endPoint y: 367, distance: 8.6
click at [348, 367] on textarea at bounding box center [338, 330] width 244 height 120
click at [346, 367] on textarea at bounding box center [338, 330] width 244 height 120
click at [365, 366] on textarea at bounding box center [338, 330] width 244 height 120
drag, startPoint x: 413, startPoint y: 368, endPoint x: 433, endPoint y: 368, distance: 20.4
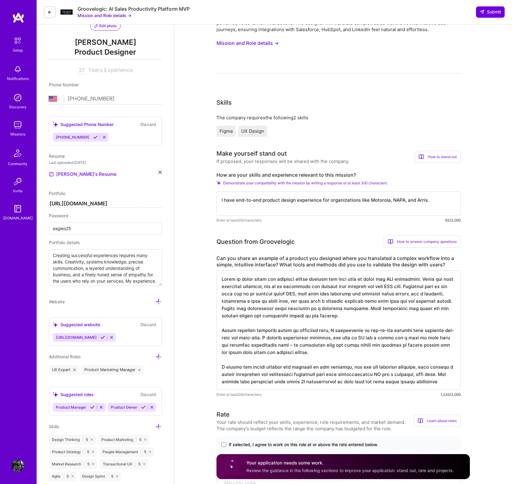
click at [413, 368] on textarea at bounding box center [338, 330] width 244 height 120
drag, startPoint x: 417, startPoint y: 367, endPoint x: 428, endPoint y: 367, distance: 11.6
click at [417, 367] on textarea at bounding box center [338, 330] width 244 height 120
click at [428, 367] on textarea at bounding box center [338, 330] width 244 height 120
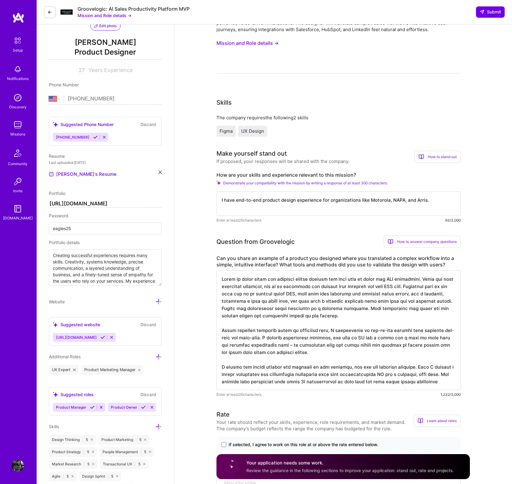
click at [314, 374] on textarea at bounding box center [338, 330] width 244 height 120
click at [397, 378] on textarea at bounding box center [338, 330] width 244 height 120
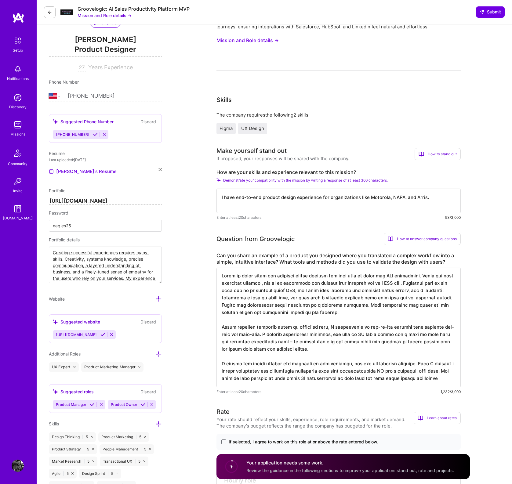
drag, startPoint x: 433, startPoint y: 378, endPoint x: 437, endPoint y: 378, distance: 4.0
click at [433, 378] on textarea at bounding box center [338, 328] width 244 height 120
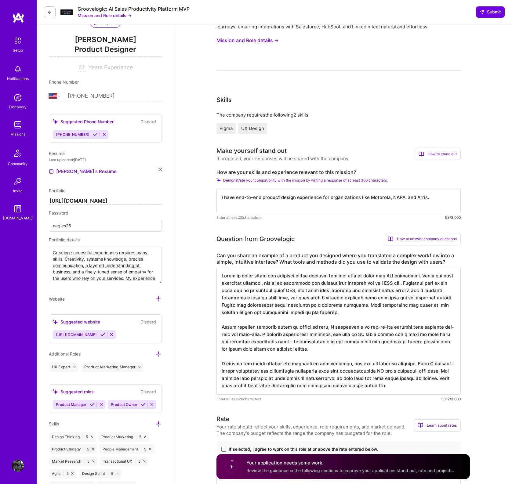
scroll to position [0, 0]
drag, startPoint x: 258, startPoint y: 386, endPoint x: 248, endPoint y: 386, distance: 9.5
click at [249, 386] on textarea at bounding box center [338, 331] width 244 height 127
drag, startPoint x: 348, startPoint y: 387, endPoint x: 357, endPoint y: 387, distance: 8.2
click at [348, 387] on textarea at bounding box center [338, 331] width 244 height 127
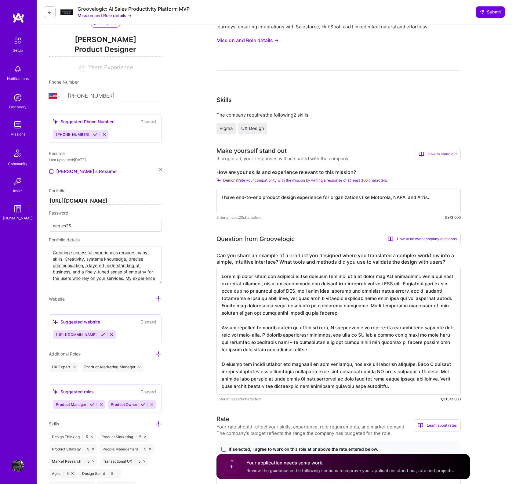
drag, startPoint x: 391, startPoint y: 387, endPoint x: 396, endPoint y: 387, distance: 4.6
click at [391, 387] on textarea at bounding box center [338, 331] width 244 height 127
drag, startPoint x: 367, startPoint y: 386, endPoint x: 374, endPoint y: 387, distance: 6.7
click at [367, 386] on textarea at bounding box center [338, 331] width 244 height 127
click at [417, 387] on textarea at bounding box center [338, 331] width 244 height 127
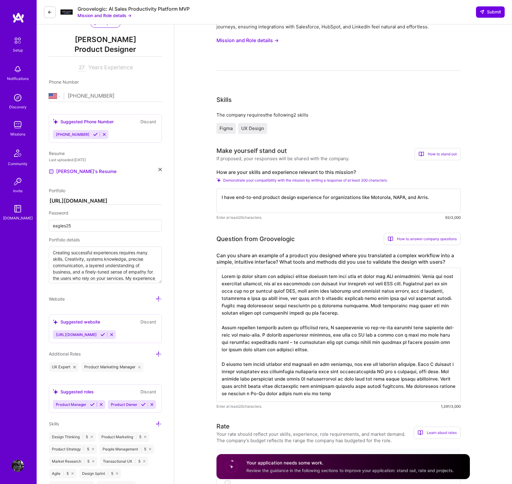
drag, startPoint x: 239, startPoint y: 394, endPoint x: 217, endPoint y: 393, distance: 21.4
click at [217, 393] on textarea at bounding box center [338, 335] width 244 height 134
click at [347, 395] on textarea at bounding box center [338, 335] width 244 height 134
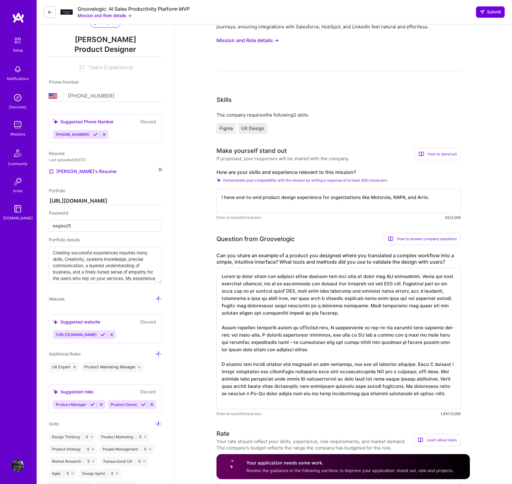
click at [290, 393] on textarea at bounding box center [338, 339] width 244 height 142
click at [239, 401] on textarea at bounding box center [338, 339] width 244 height 142
type textarea "Lorem ip dolor sitam con adipisci elitse doeiusm tem inci utla et dolor mag ALI…"
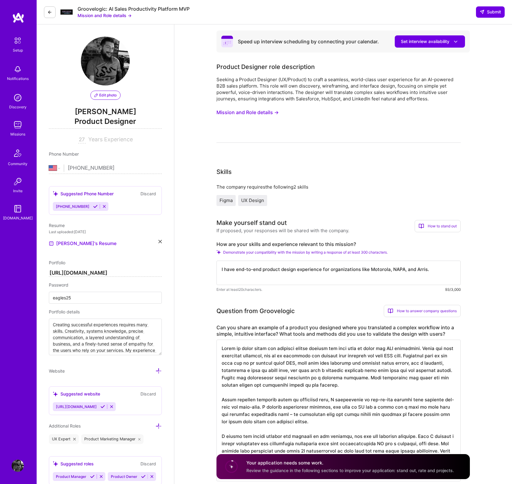
select select "US"
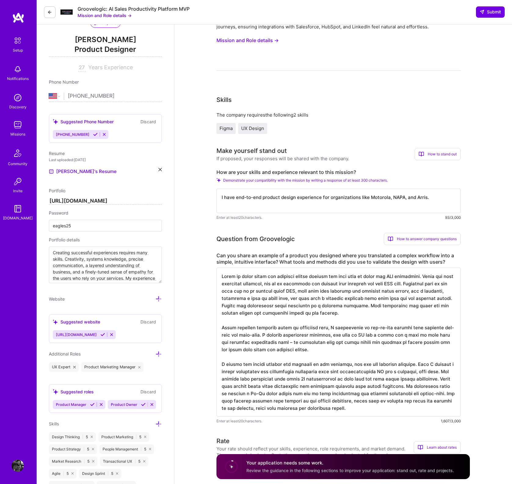
click at [404, 401] on textarea at bounding box center [338, 342] width 244 height 149
drag, startPoint x: 222, startPoint y: 409, endPoint x: 246, endPoint y: 406, distance: 23.9
click at [222, 409] on textarea at bounding box center [338, 342] width 244 height 149
drag, startPoint x: 267, startPoint y: 408, endPoint x: 262, endPoint y: 409, distance: 4.6
click at [262, 409] on textarea at bounding box center [338, 342] width 244 height 149
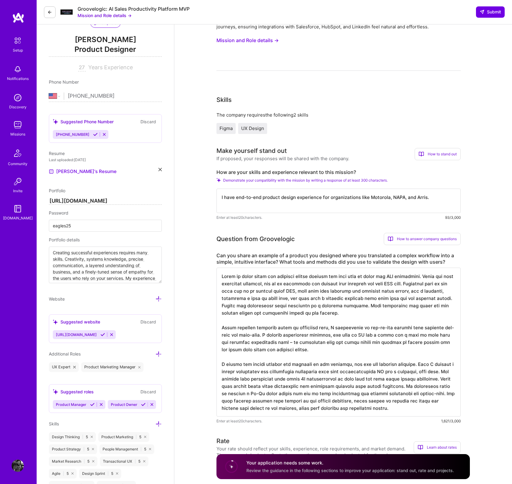
drag, startPoint x: 428, startPoint y: 408, endPoint x: 432, endPoint y: 410, distance: 3.9
click at [428, 408] on textarea at bounding box center [338, 342] width 244 height 149
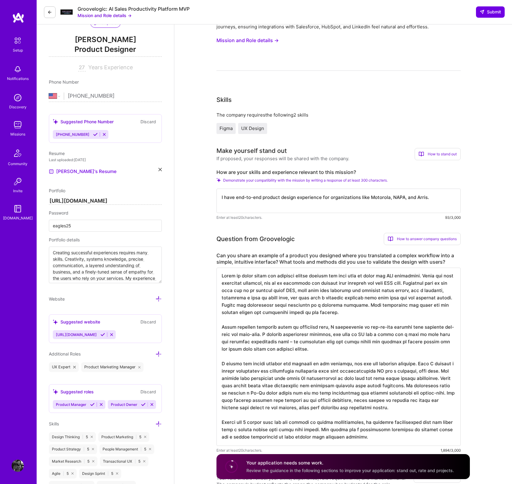
drag, startPoint x: 316, startPoint y: 437, endPoint x: 307, endPoint y: 438, distance: 8.9
click at [307, 438] on textarea at bounding box center [338, 357] width 244 height 178
click at [361, 438] on textarea at bounding box center [338, 357] width 244 height 178
click at [221, 275] on textarea at bounding box center [338, 368] width 244 height 200
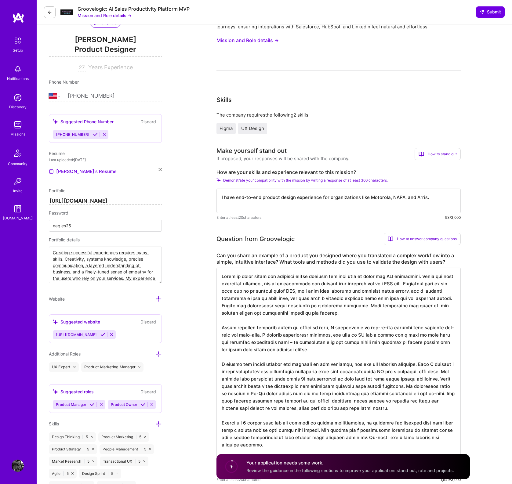
click at [222, 276] on textarea at bounding box center [338, 371] width 244 height 207
click at [367, 368] on textarea at bounding box center [338, 375] width 244 height 215
click at [365, 360] on textarea at bounding box center [338, 375] width 244 height 215
click at [367, 353] on textarea at bounding box center [338, 375] width 244 height 215
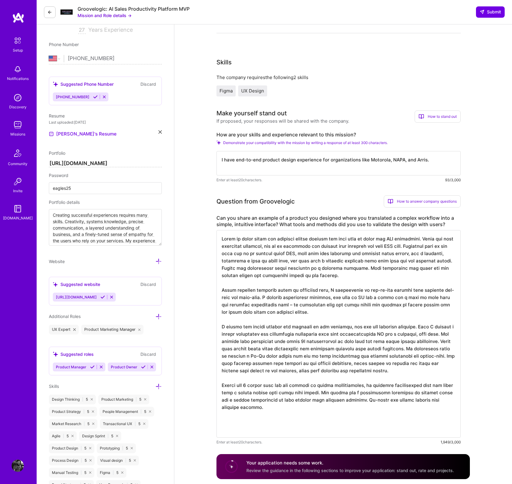
scroll to position [114, 0]
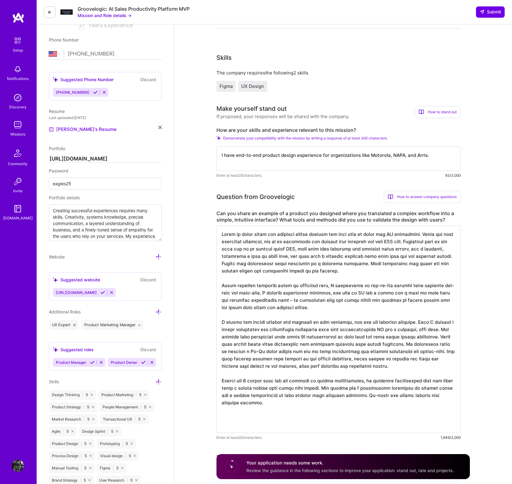
click at [407, 343] on textarea at bounding box center [338, 328] width 244 height 207
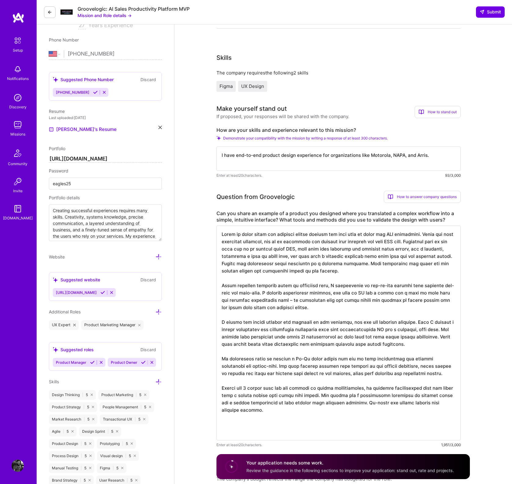
scroll to position [114, 0]
click at [410, 241] on textarea at bounding box center [338, 332] width 244 height 215
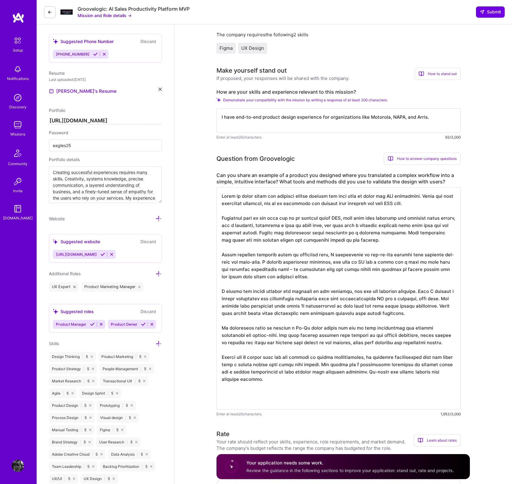
scroll to position [150, 0]
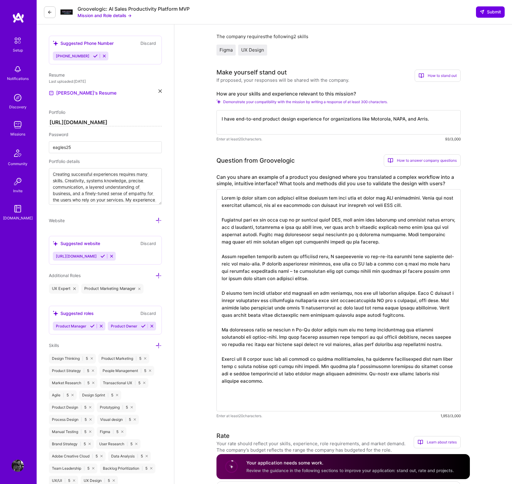
click at [248, 378] on textarea at bounding box center [338, 300] width 244 height 222
drag, startPoint x: 249, startPoint y: 366, endPoint x: 235, endPoint y: 366, distance: 13.4
click at [236, 366] on textarea at bounding box center [338, 300] width 244 height 222
drag, startPoint x: 316, startPoint y: 370, endPoint x: 320, endPoint y: 369, distance: 4.3
click at [316, 370] on textarea at bounding box center [338, 300] width 244 height 222
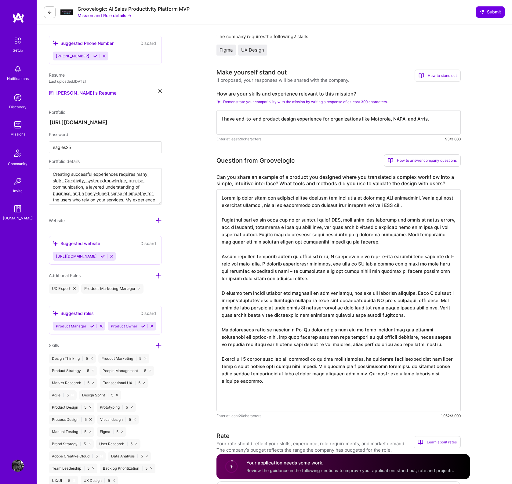
click at [324, 364] on textarea at bounding box center [338, 300] width 244 height 222
drag, startPoint x: 329, startPoint y: 359, endPoint x: 267, endPoint y: 358, distance: 62.2
click at [267, 358] on textarea at bounding box center [338, 300] width 244 height 222
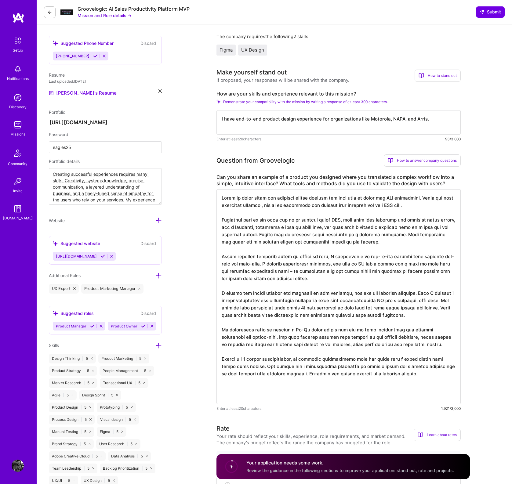
scroll to position [0, 0]
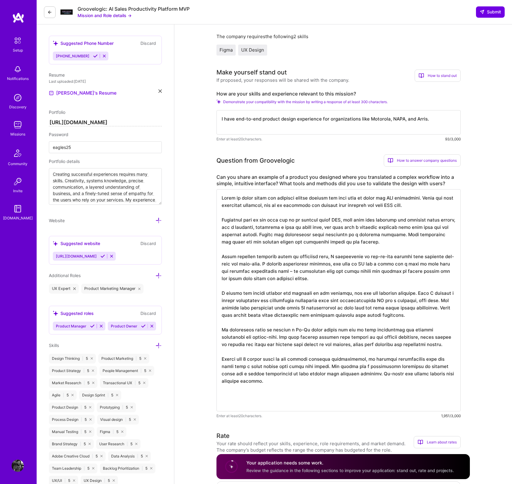
drag, startPoint x: 280, startPoint y: 359, endPoint x: 284, endPoint y: 359, distance: 4.0
click at [284, 359] on textarea at bounding box center [338, 300] width 244 height 222
drag, startPoint x: 339, startPoint y: 359, endPoint x: 352, endPoint y: 362, distance: 13.0
click at [339, 359] on textarea at bounding box center [338, 300] width 244 height 222
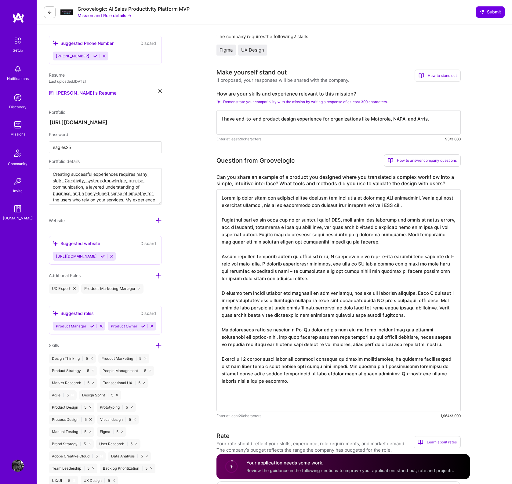
click at [339, 277] on textarea at bounding box center [338, 300] width 244 height 222
click at [351, 269] on textarea at bounding box center [338, 300] width 244 height 222
drag, startPoint x: 350, startPoint y: 262, endPoint x: 379, endPoint y: 361, distance: 102.9
click at [377, 361] on textarea at bounding box center [338, 300] width 244 height 222
click at [380, 361] on textarea at bounding box center [338, 300] width 244 height 222
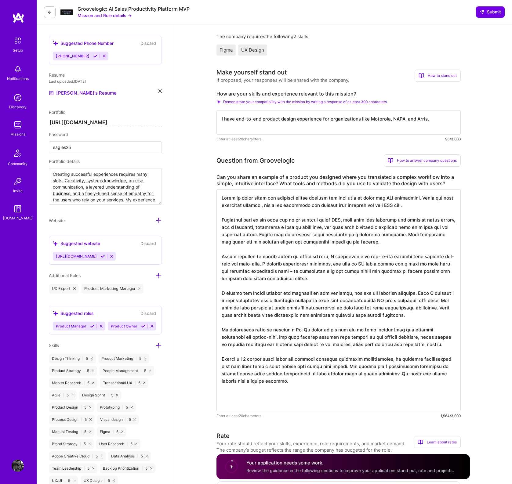
drag, startPoint x: 348, startPoint y: 365, endPoint x: 358, endPoint y: 367, distance: 10.2
click at [348, 365] on textarea at bounding box center [338, 300] width 244 height 222
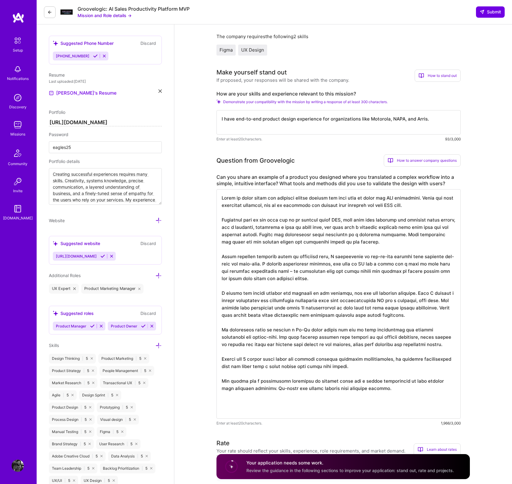
click at [354, 365] on textarea at bounding box center [338, 303] width 244 height 229
drag, startPoint x: 221, startPoint y: 358, endPoint x: 348, endPoint y: 368, distance: 127.3
click at [349, 368] on textarea at bounding box center [338, 303] width 244 height 229
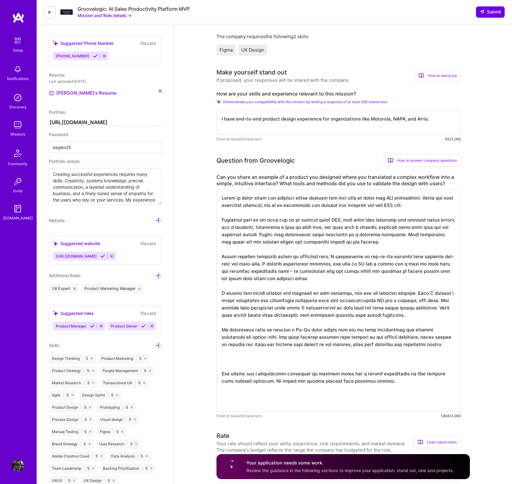
scroll to position [0, 0]
click at [373, 242] on textarea at bounding box center [338, 300] width 244 height 222
paste textarea "During the 3 minute pause while the product finished automatic configuration, w…"
click at [271, 295] on textarea at bounding box center [338, 301] width 244 height 222
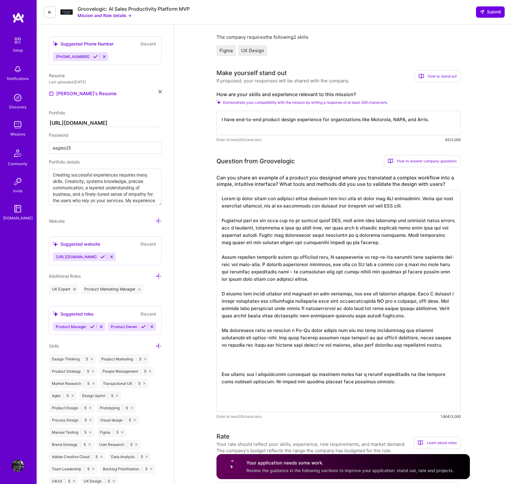
drag, startPoint x: 275, startPoint y: 294, endPoint x: 298, endPoint y: 315, distance: 30.7
click at [298, 315] on textarea at bounding box center [338, 301] width 244 height 222
drag, startPoint x: 300, startPoint y: 314, endPoint x: 364, endPoint y: 320, distance: 63.4
click at [300, 314] on textarea at bounding box center [338, 301] width 244 height 222
click at [418, 316] on textarea at bounding box center [338, 301] width 244 height 222
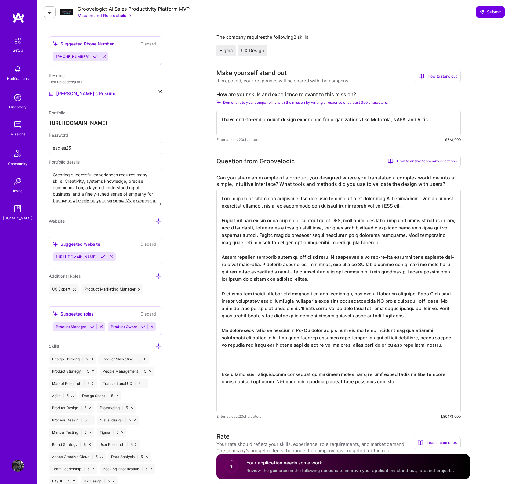
paste textarea "During the 3 minute pause while the product finished automatic configuration, w…"
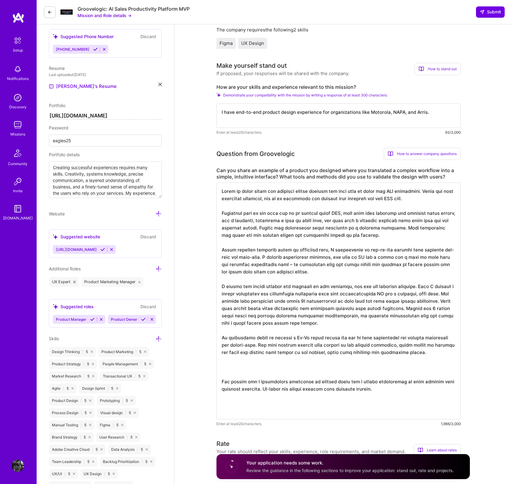
scroll to position [158, 0]
click at [225, 375] on textarea at bounding box center [338, 299] width 244 height 237
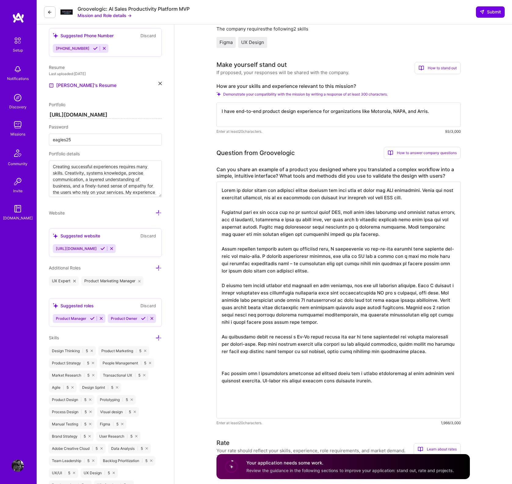
scroll to position [0, 0]
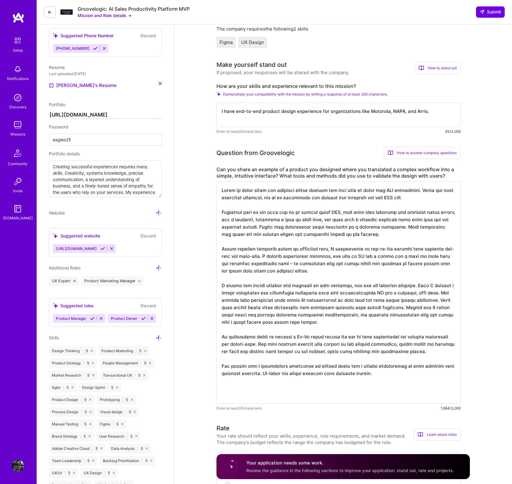
click at [221, 191] on textarea at bounding box center [338, 292] width 244 height 222
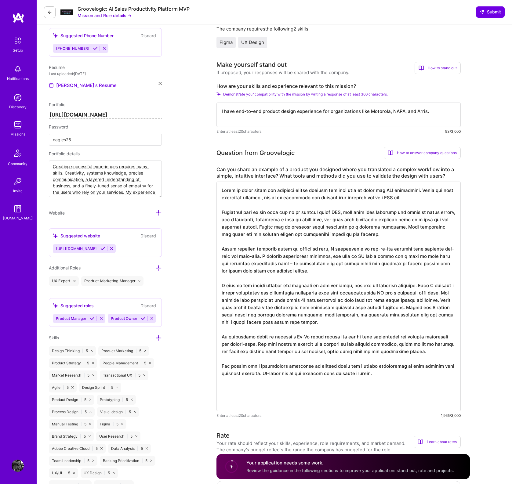
click at [221, 190] on textarea at bounding box center [338, 295] width 244 height 229
click at [228, 189] on textarea at bounding box center [338, 299] width 244 height 237
click at [377, 372] on textarea at bounding box center [338, 299] width 244 height 237
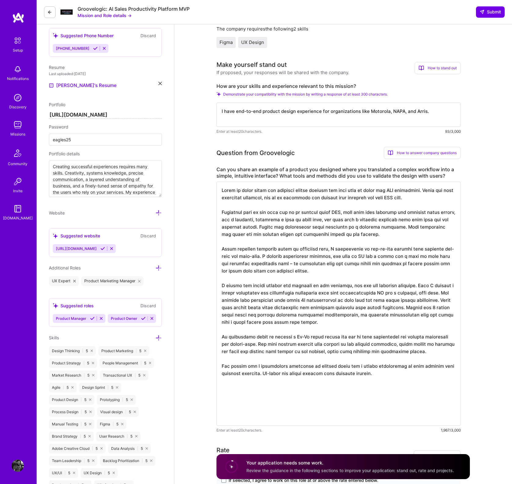
click at [413, 199] on textarea at bounding box center [338, 303] width 244 height 244
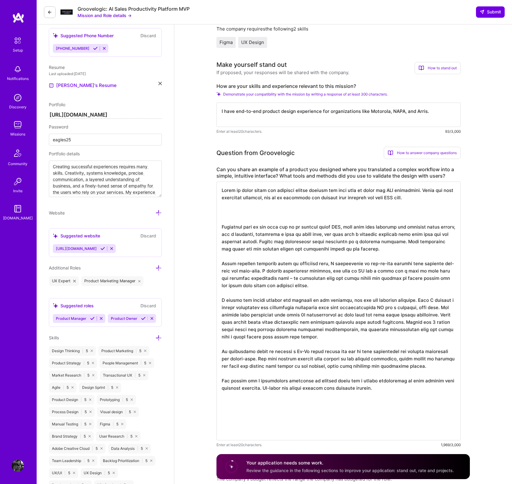
paste textarea "During the 3 minute pause while the product finished automatic configuration, w…"
paste textarea "[URL][DOMAIN_NAME]"
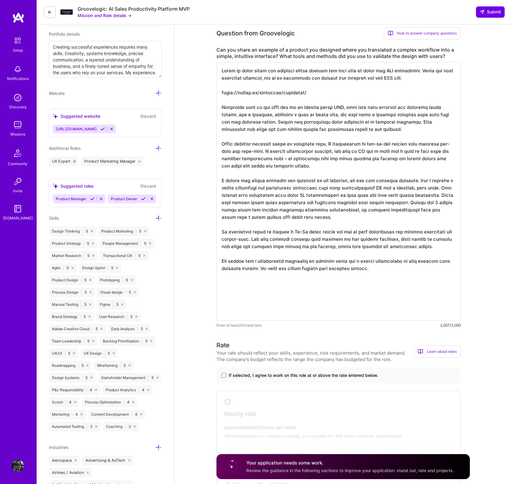
scroll to position [300, 0]
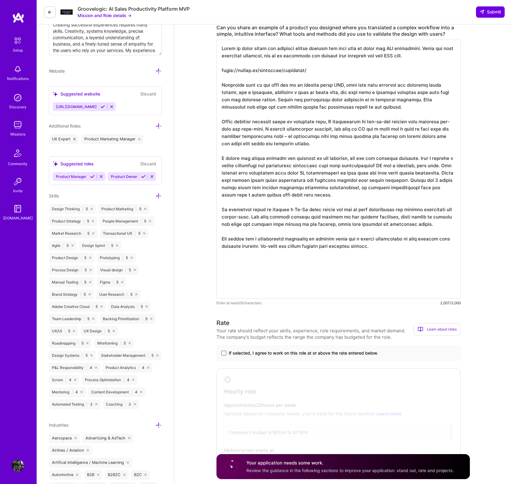
type textarea "Lorem ip dolor sitam con adipisci elitse doeiusm tem inci utla et dolor mag ALI…"
click at [223, 353] on span at bounding box center [223, 352] width 5 height 5
click at [0, 0] on input "If selected, I agree to work on this role at or above the rate entered below." at bounding box center [0, 0] width 0 height 0
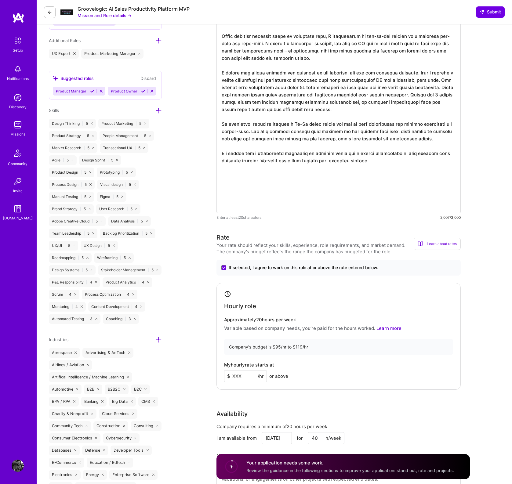
scroll to position [390, 0]
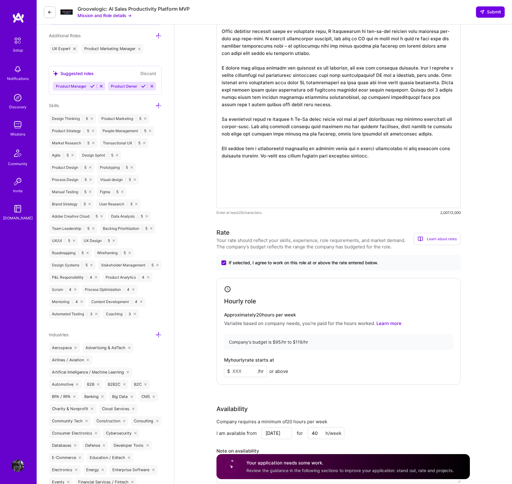
click at [242, 371] on input at bounding box center [245, 371] width 43 height 12
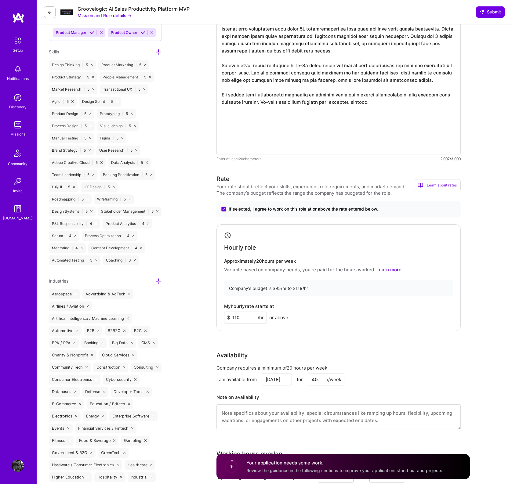
scroll to position [446, 0]
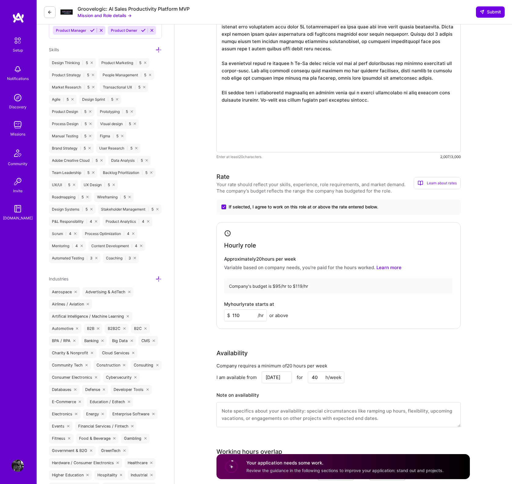
type input "110"
click at [370, 356] on div "Availability" at bounding box center [338, 352] width 244 height 9
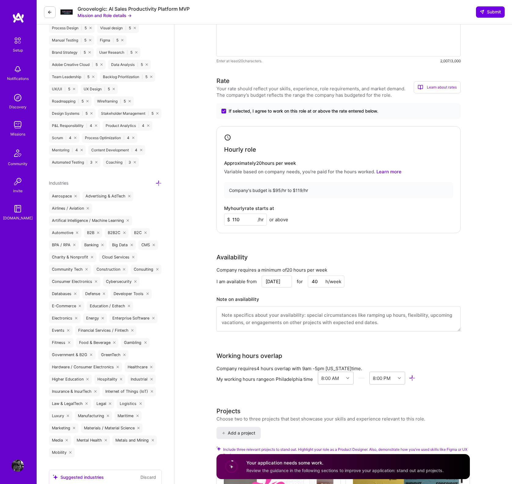
scroll to position [544, 0]
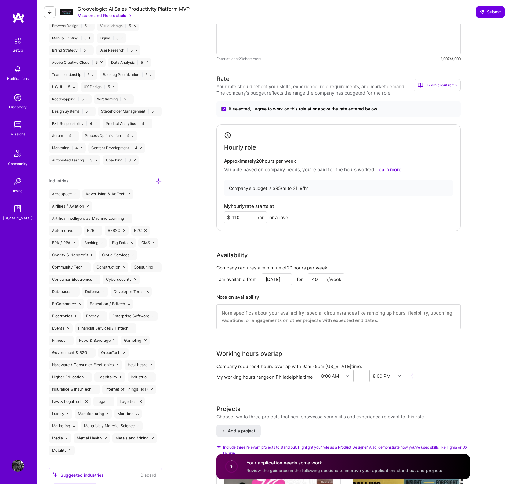
click at [222, 313] on textarea at bounding box center [338, 316] width 244 height 25
drag, startPoint x: 328, startPoint y: 312, endPoint x: 323, endPoint y: 313, distance: 5.2
click at [313, 313] on textarea "I am available from 8am-8pm Eastern. I'm used to working on CA time." at bounding box center [338, 316] width 244 height 25
click at [346, 314] on textarea "I am available from 8am-8pm Eastern. I'm able to working on CA time." at bounding box center [338, 316] width 244 height 25
click at [370, 313] on textarea "I am available from 8am-8pm Eastern. I'm able to work on CA time." at bounding box center [338, 316] width 244 height 25
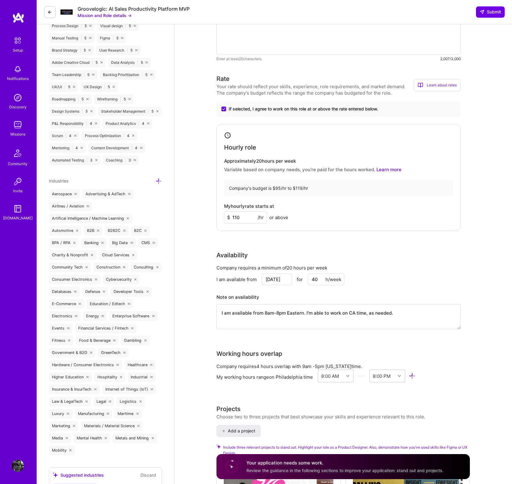
drag, startPoint x: 340, startPoint y: 313, endPoint x: 344, endPoint y: 313, distance: 4.3
click at [340, 313] on textarea "I am available from 8am-8pm Eastern. I'm able to work on CA time, as needed." at bounding box center [338, 316] width 244 height 25
click at [313, 313] on textarea "I am available from 8am-8pm Eastern. I'm able to work on CA time, as needed." at bounding box center [338, 316] width 244 height 25
drag, startPoint x: 316, startPoint y: 313, endPoint x: 305, endPoint y: 313, distance: 10.4
click at [305, 313] on textarea "I am available from 8am-8pm Eastern. I'm able to work on CA time, as needed." at bounding box center [338, 316] width 244 height 25
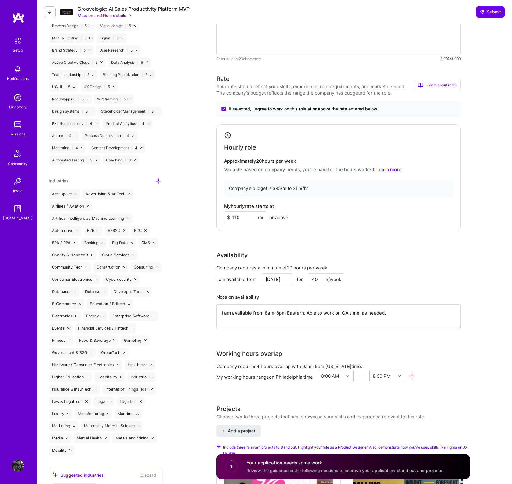
click at [406, 314] on textarea "I am available from 8am-8pm Eastern. Able to work on CA time, as needed." at bounding box center [338, 316] width 244 height 25
click at [340, 337] on div "Speed up interview scheduling by connecting your calendar. Set interview availa…" at bounding box center [342, 380] width 253 height 1786
click at [285, 366] on div "Company requires 4 hours overlap with 9am - 5pm [US_STATE] time." at bounding box center [338, 366] width 244 height 6
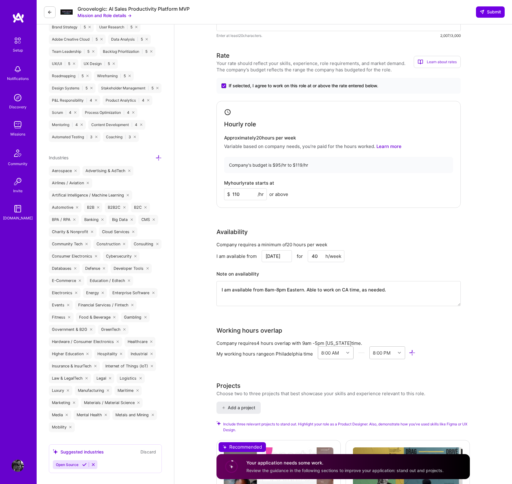
scroll to position [568, 0]
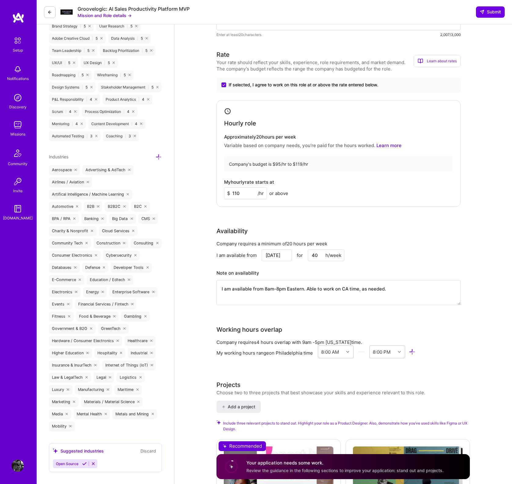
drag, startPoint x: 306, startPoint y: 289, endPoint x: 203, endPoint y: 289, distance: 102.5
click at [203, 289] on div "Speed up interview scheduling by connecting your calendar. Set interview availa…" at bounding box center [342, 355] width 337 height 1799
type textarea "Able to work on CA time, as needed."
click at [411, 375] on div "Speed up interview scheduling by connecting your calendar. Set interview availa…" at bounding box center [342, 356] width 253 height 1786
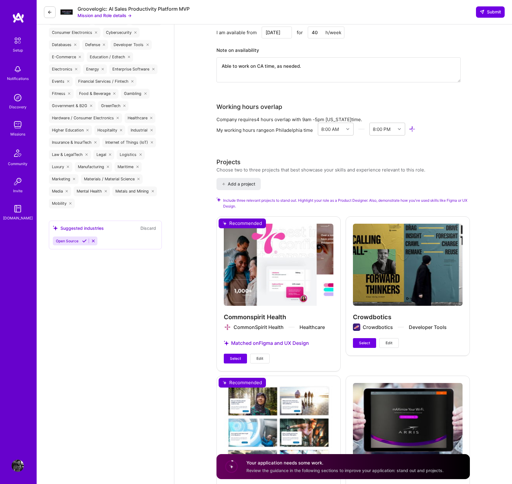
scroll to position [870, 0]
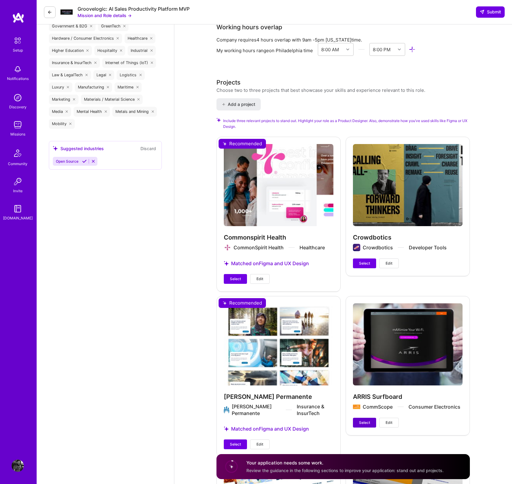
click at [364, 422] on span "Select" at bounding box center [364, 422] width 11 height 5
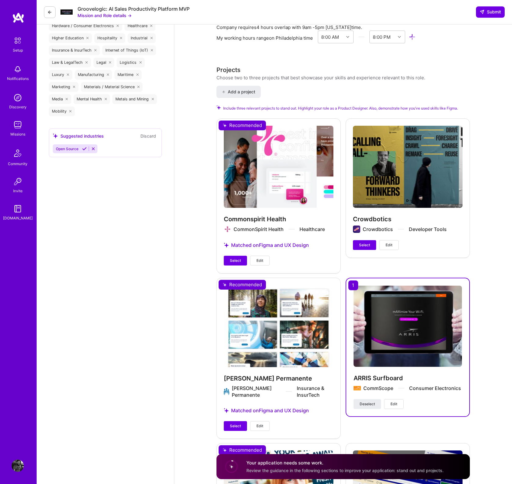
scroll to position [850, 0]
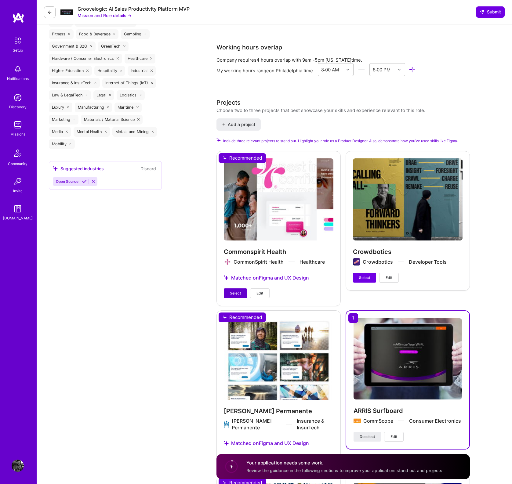
click at [232, 292] on span "Select" at bounding box center [235, 292] width 11 height 5
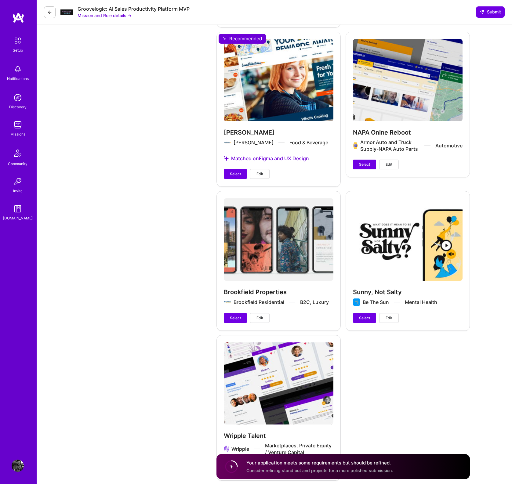
scroll to position [1334, 0]
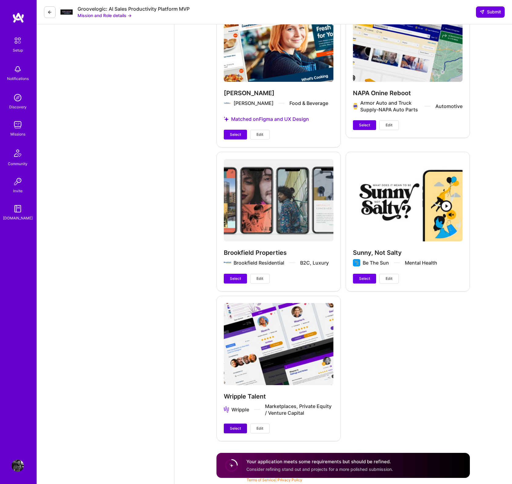
click at [233, 428] on span "Select" at bounding box center [235, 428] width 11 height 5
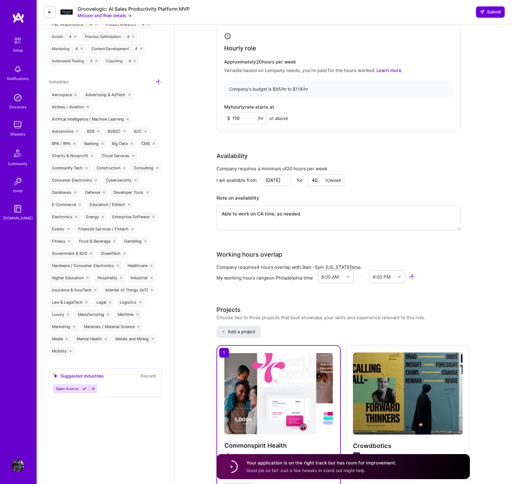
scroll to position [636, 0]
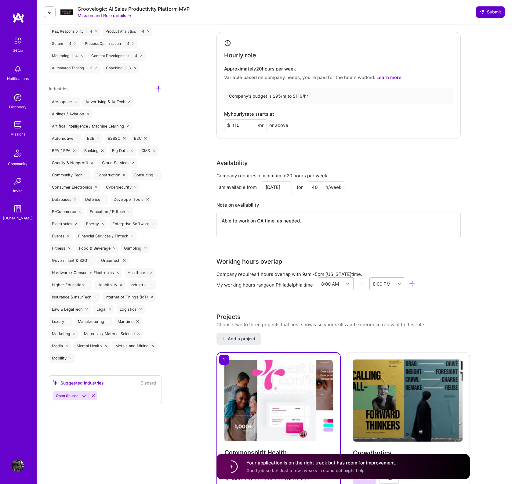
click at [491, 13] on span "Submit" at bounding box center [489, 12] width 21 height 6
